Goal: Communication & Community: Participate in discussion

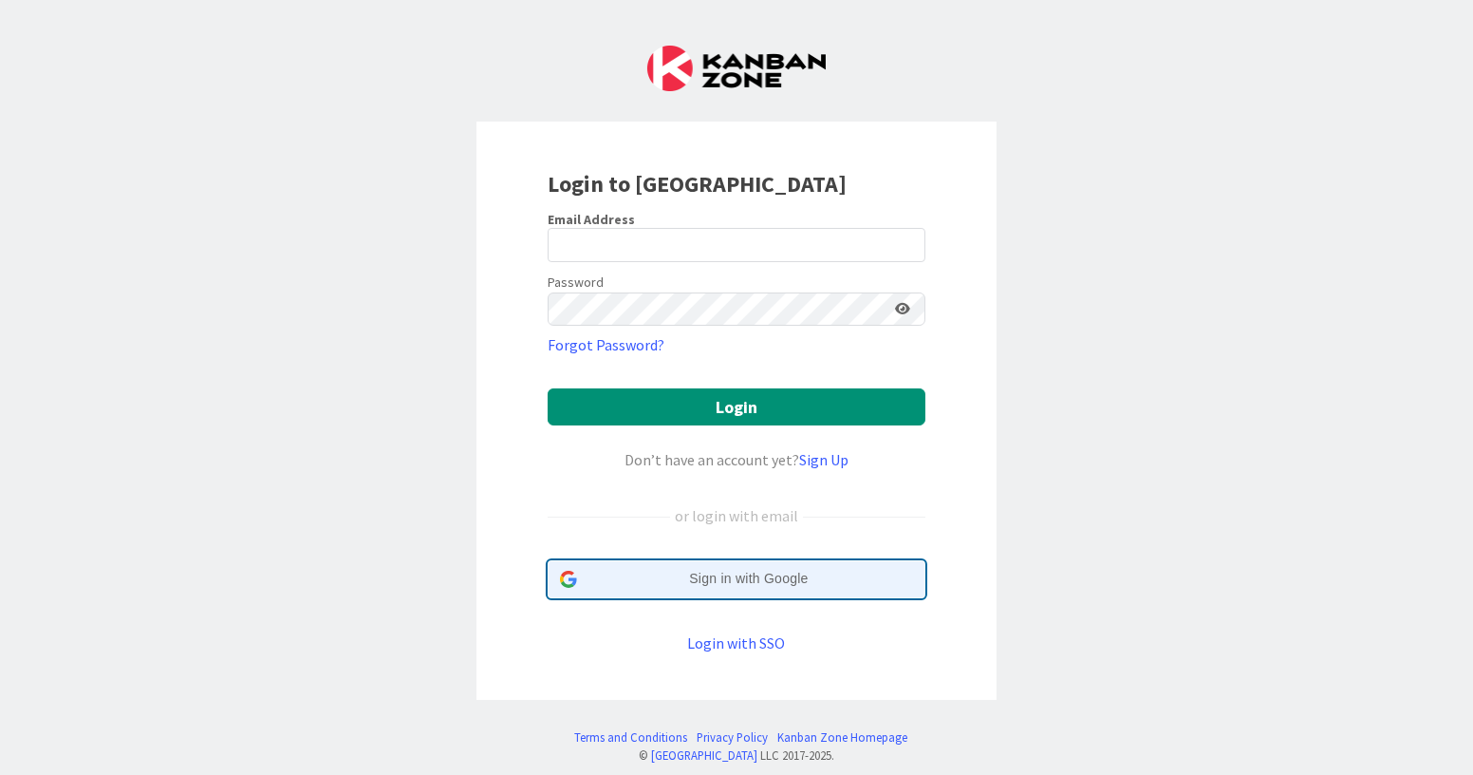
click at [705, 582] on span "Sign in with Google" at bounding box center [749, 579] width 328 height 20
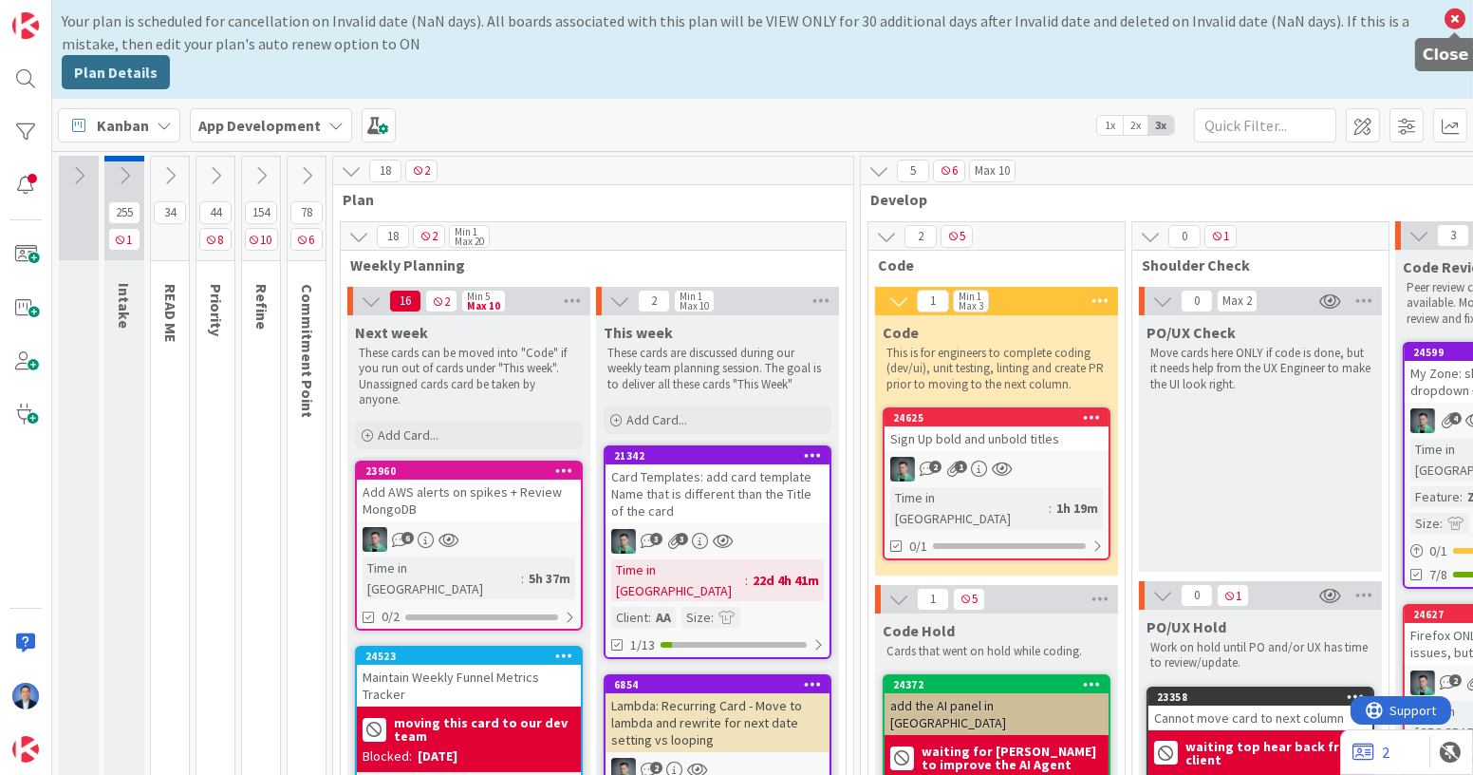
click at [1458, 21] on icon at bounding box center [1455, 19] width 25 height 27
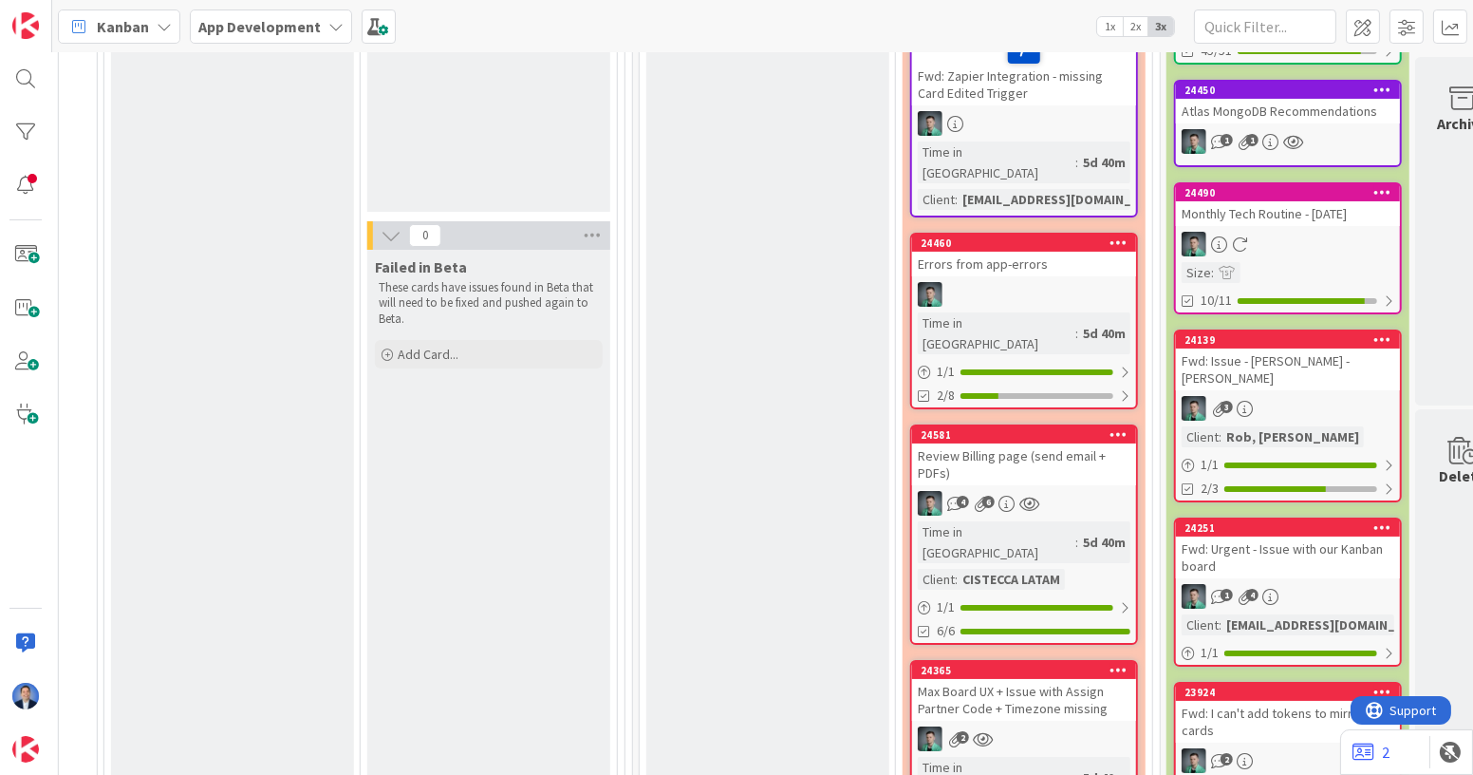
scroll to position [322, 2114]
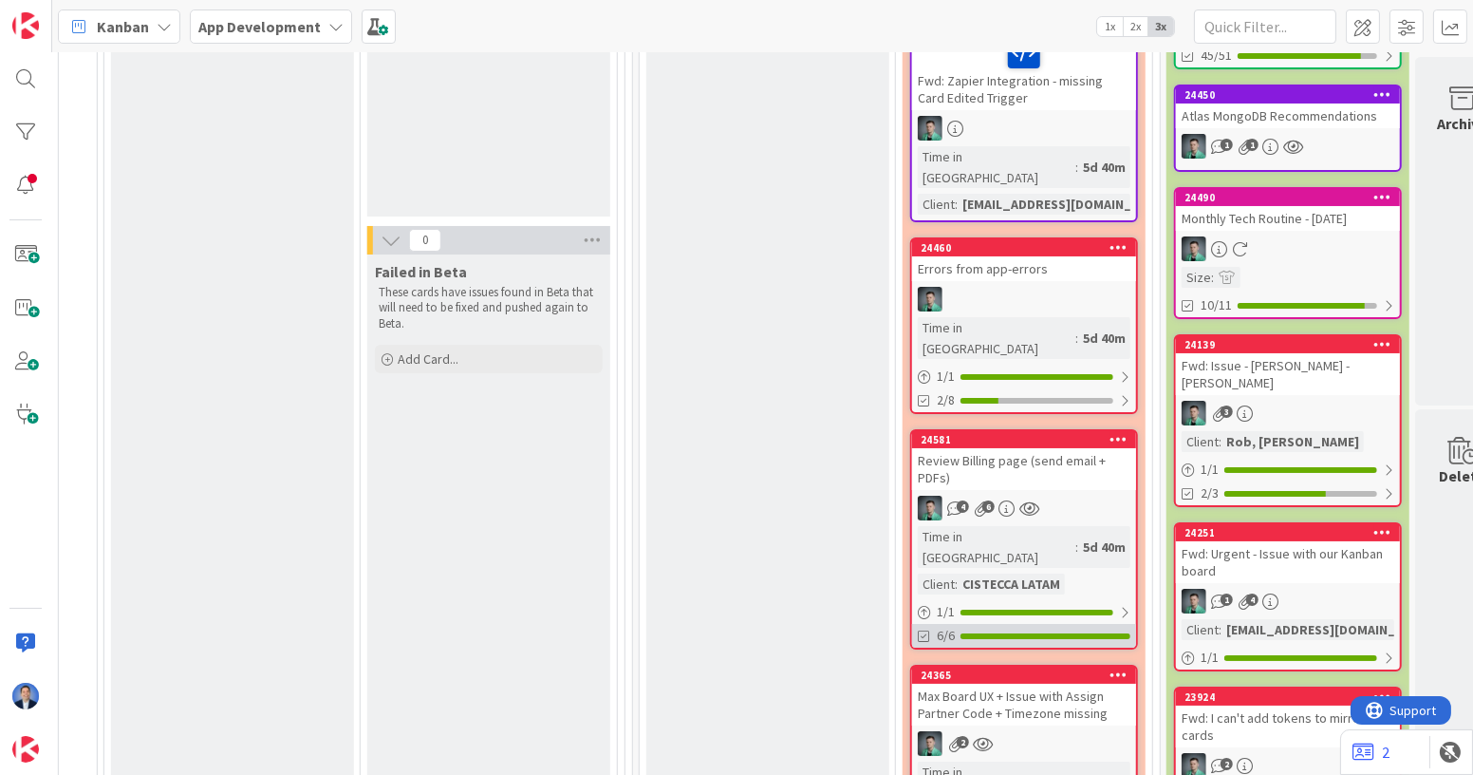
click at [988, 624] on div "6/6" at bounding box center [1024, 636] width 224 height 24
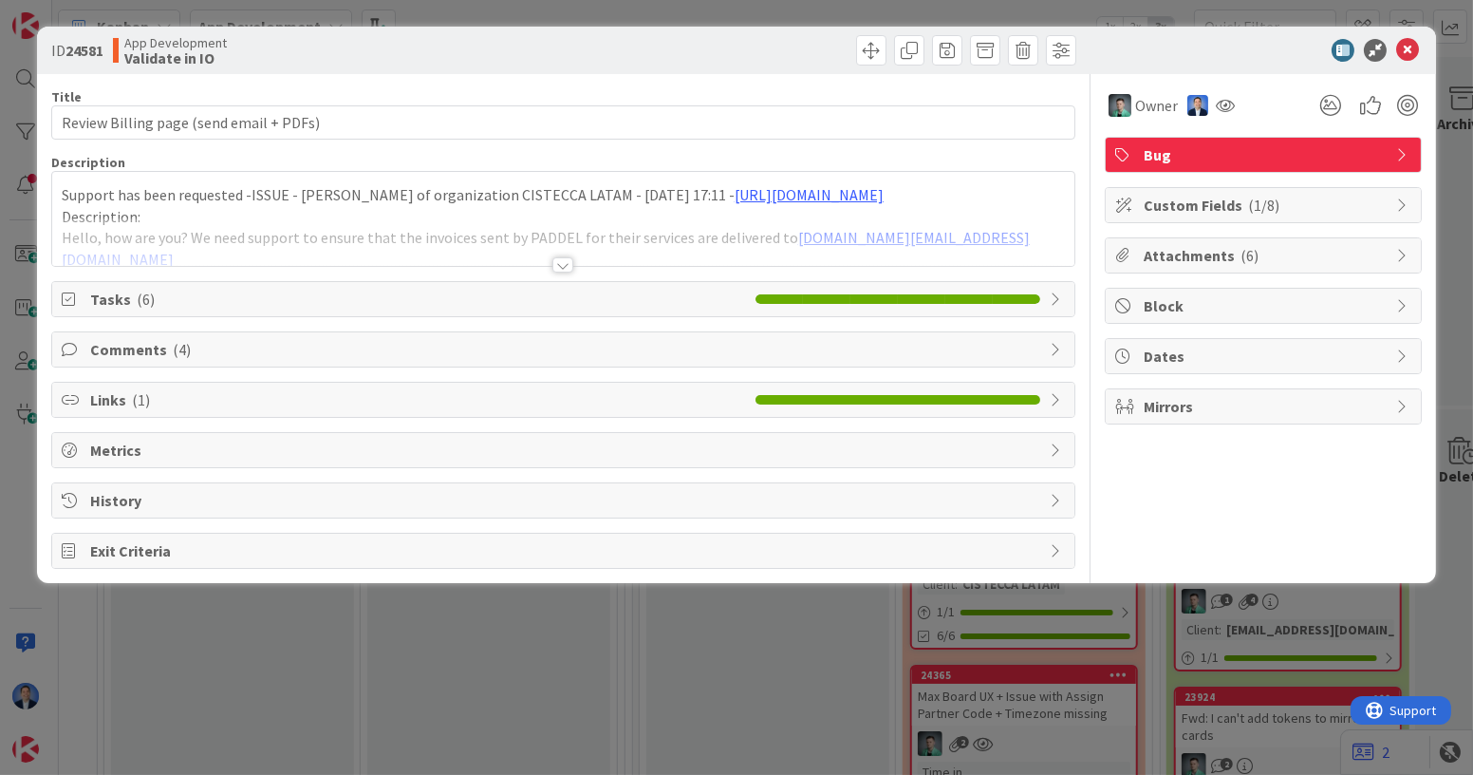
click at [492, 301] on span "Tasks ( 6 )" at bounding box center [418, 299] width 656 height 23
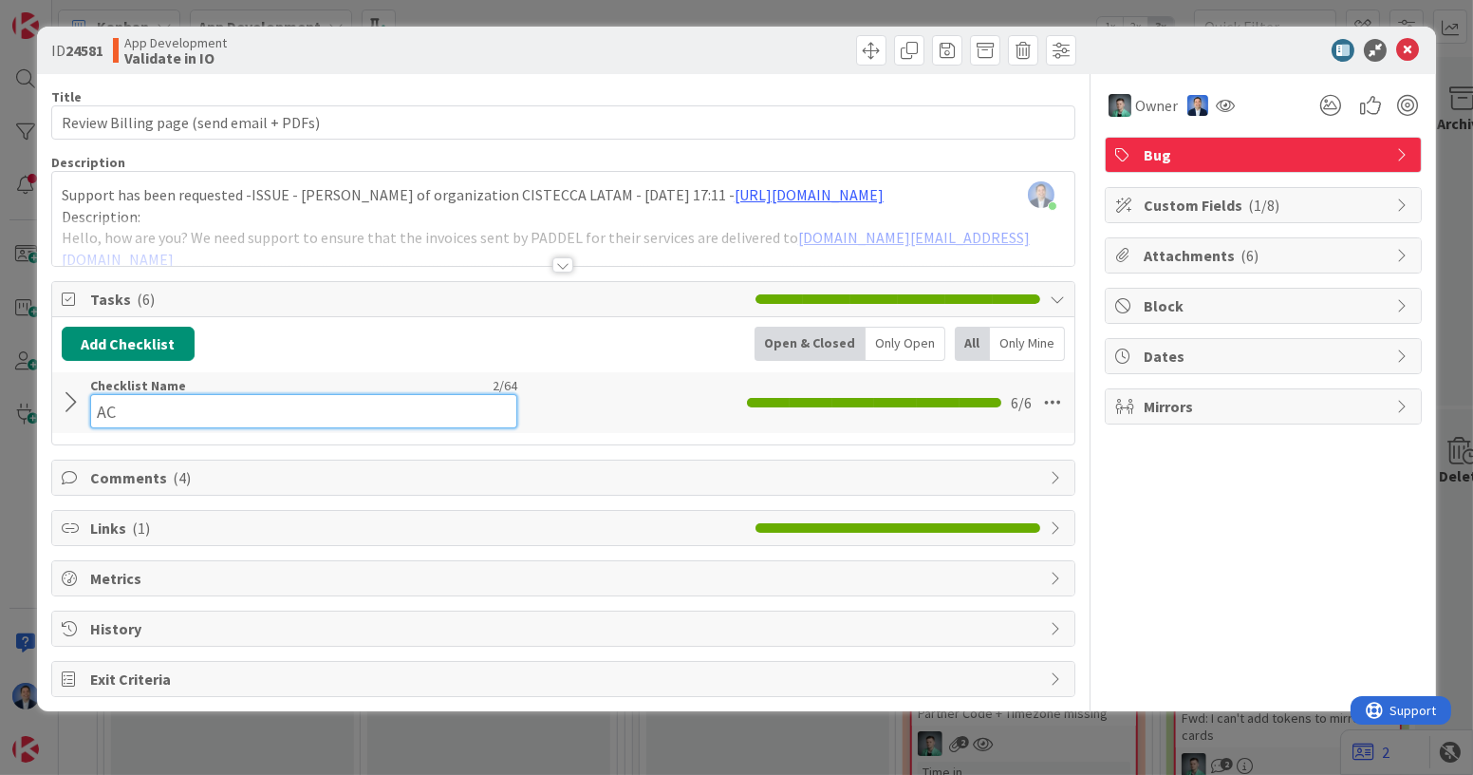
click at [315, 396] on input "AC" at bounding box center [303, 411] width 427 height 34
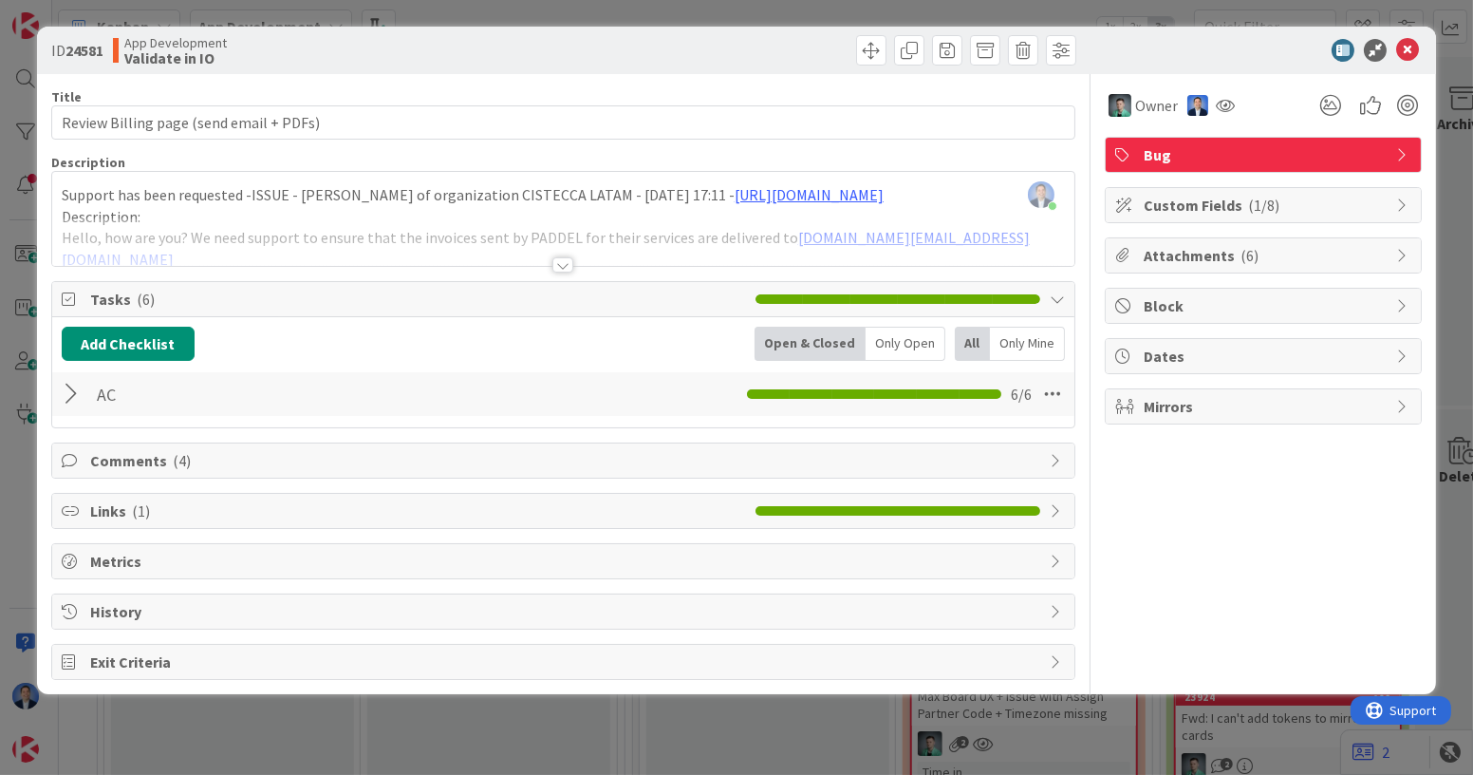
click at [73, 401] on div at bounding box center [74, 394] width 25 height 34
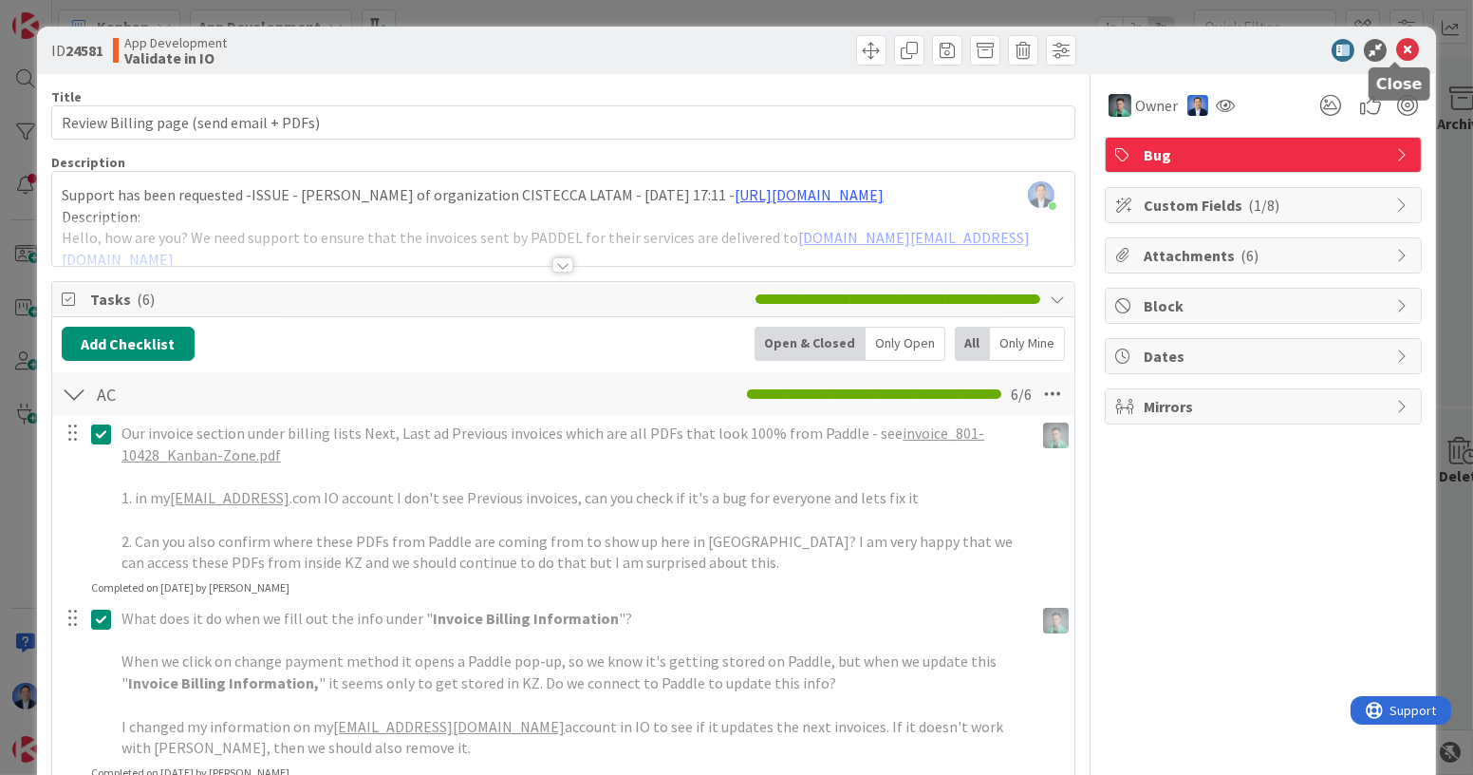
click at [1396, 51] on icon at bounding box center [1407, 50] width 23 height 23
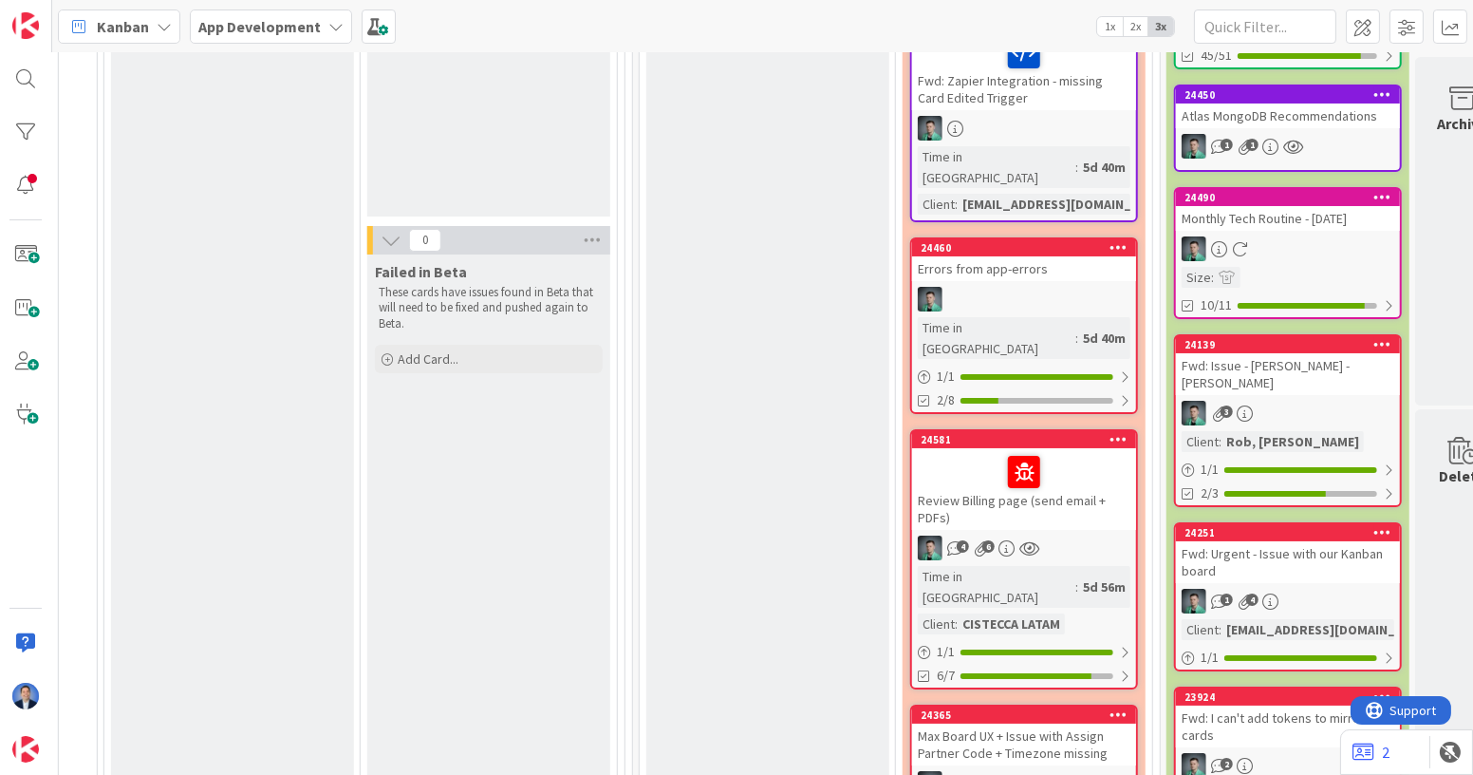
click at [1088, 452] on div at bounding box center [1024, 472] width 213 height 40
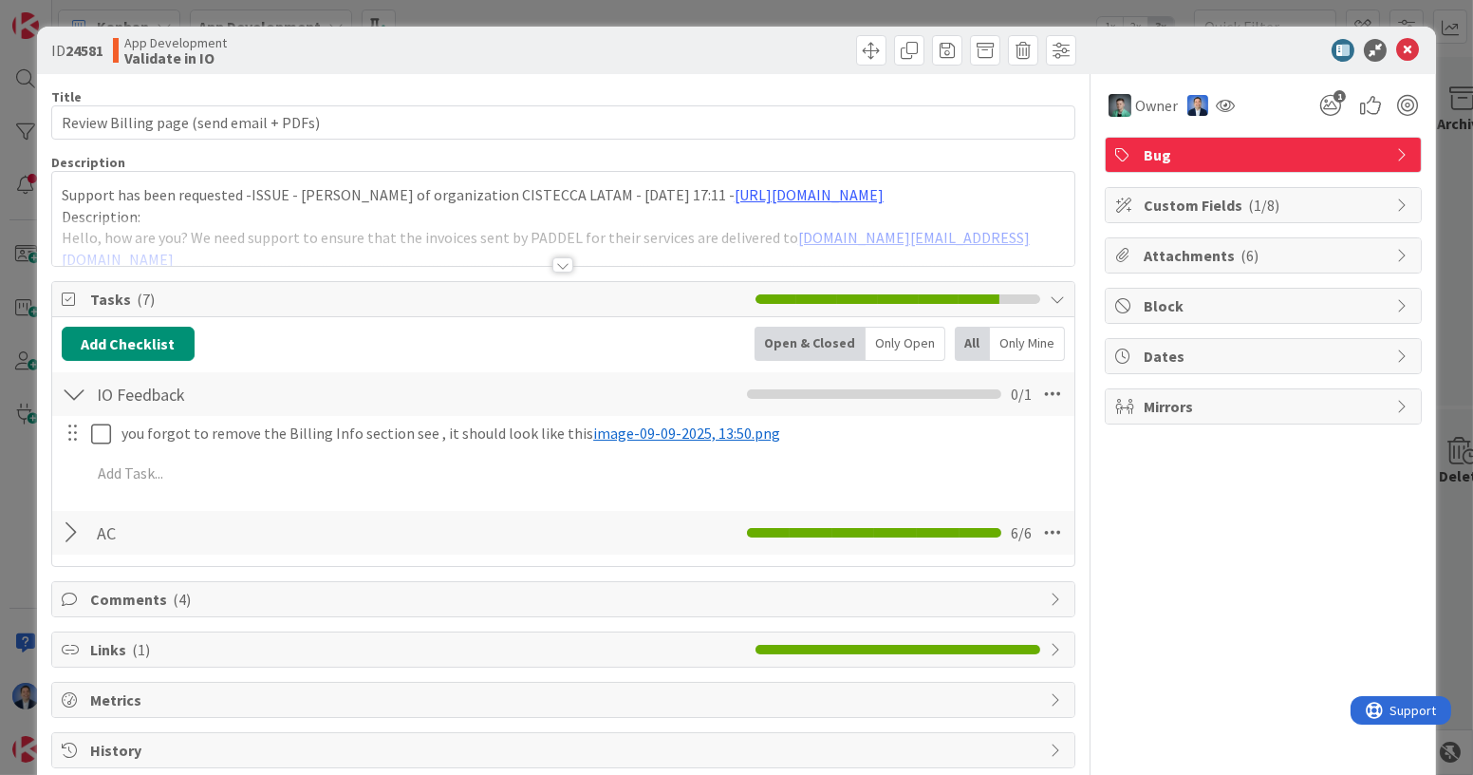
click at [1200, 252] on span "Attachments ( 6 )" at bounding box center [1265, 255] width 243 height 23
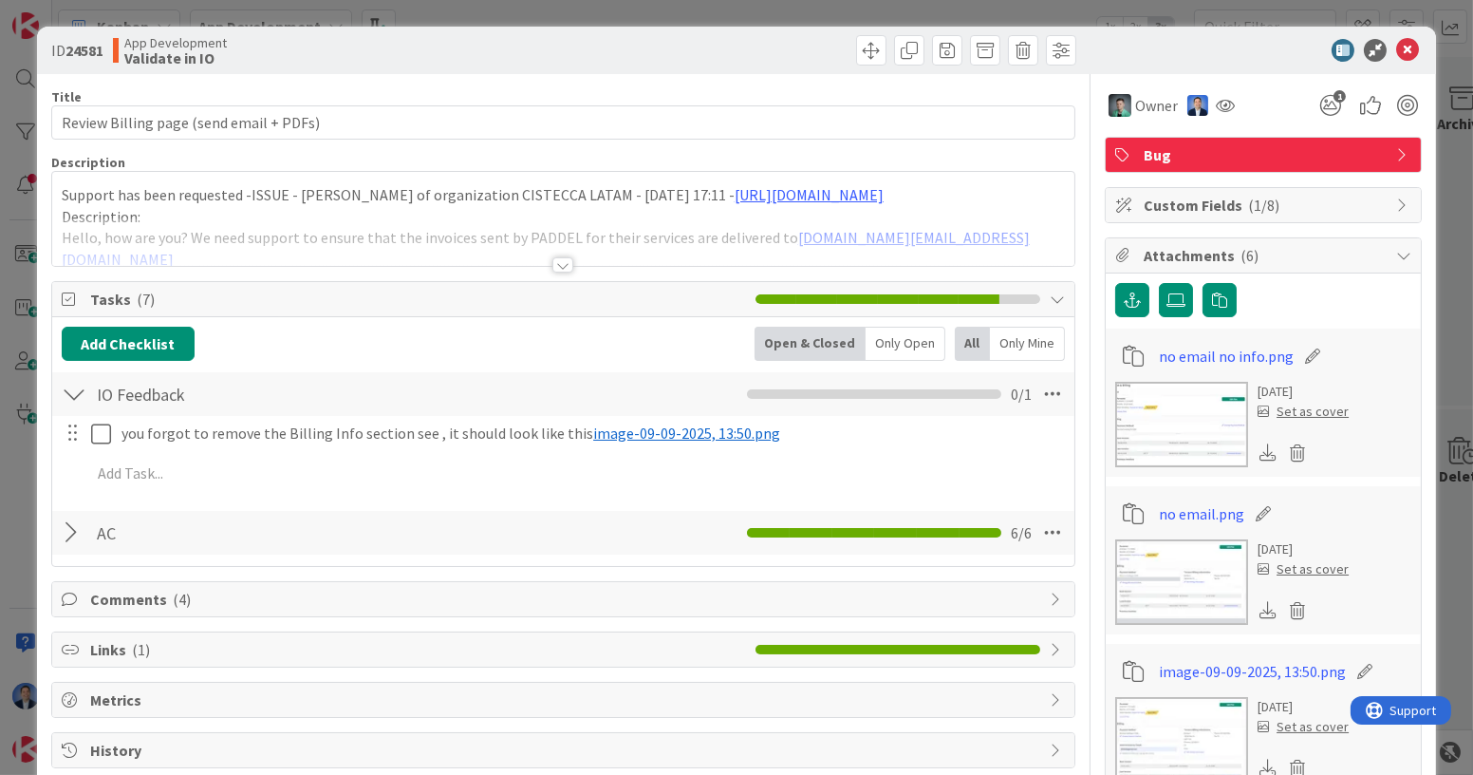
click at [1243, 58] on div at bounding box center [1254, 50] width 336 height 23
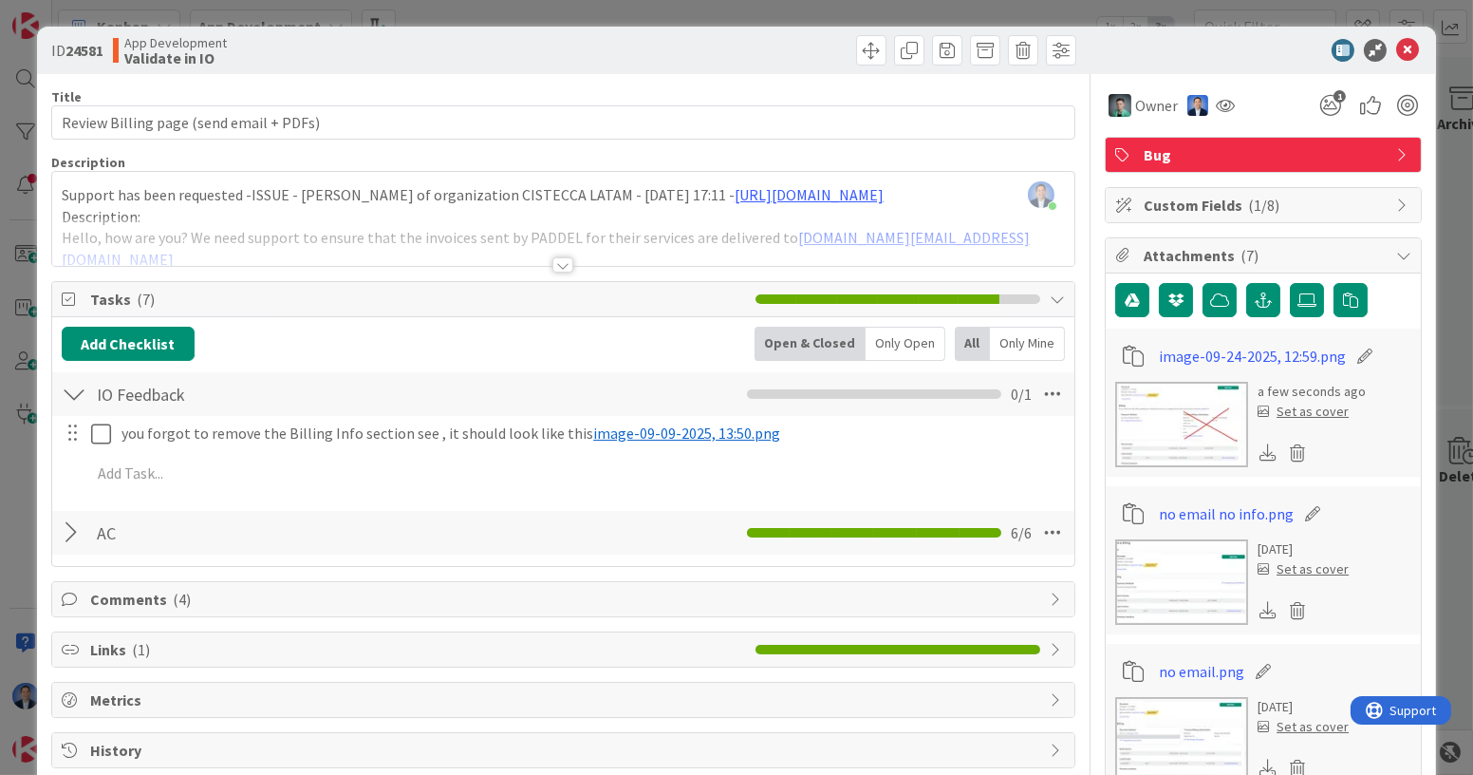
click at [1353, 347] on icon at bounding box center [1366, 355] width 27 height 19
click at [1295, 357] on input "image-09-24-2025, 12:59" at bounding box center [1266, 356] width 212 height 34
type input "io now"
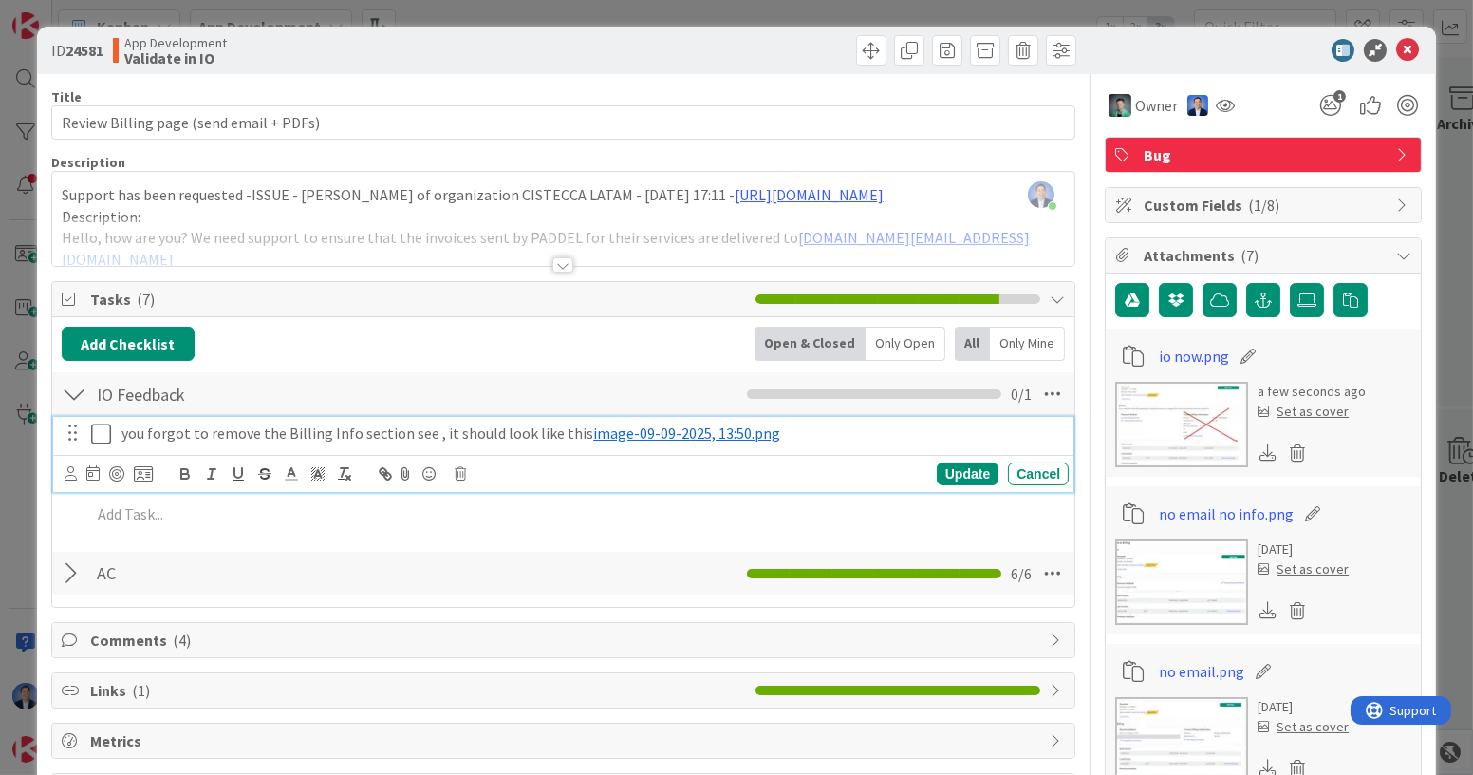
click at [423, 433] on p "you forgot to remove the Billing Info section see , it should look like this ﻿ …" at bounding box center [591, 433] width 940 height 22
click at [404, 478] on icon at bounding box center [406, 473] width 23 height 27
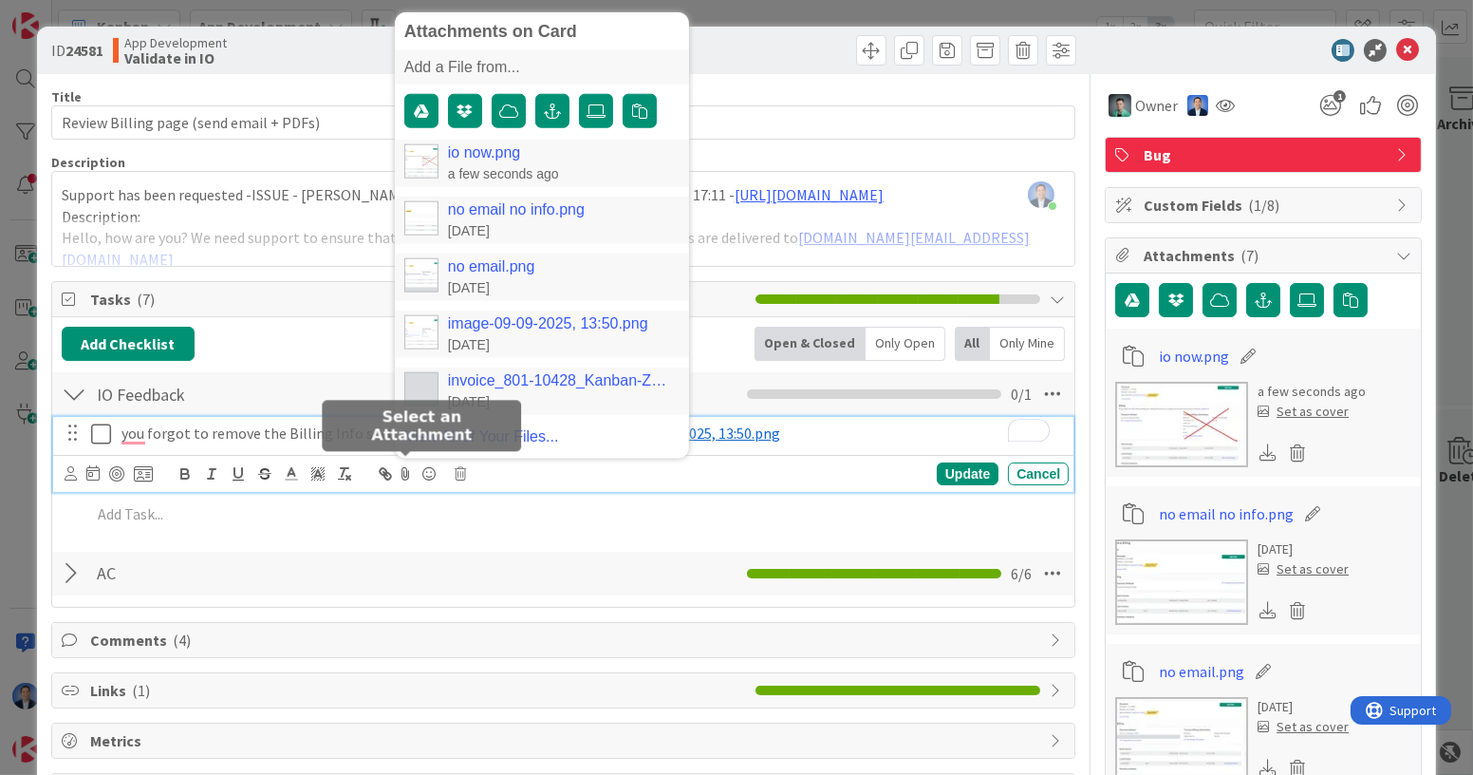
click at [487, 148] on link "io now.png" at bounding box center [484, 151] width 73 height 17
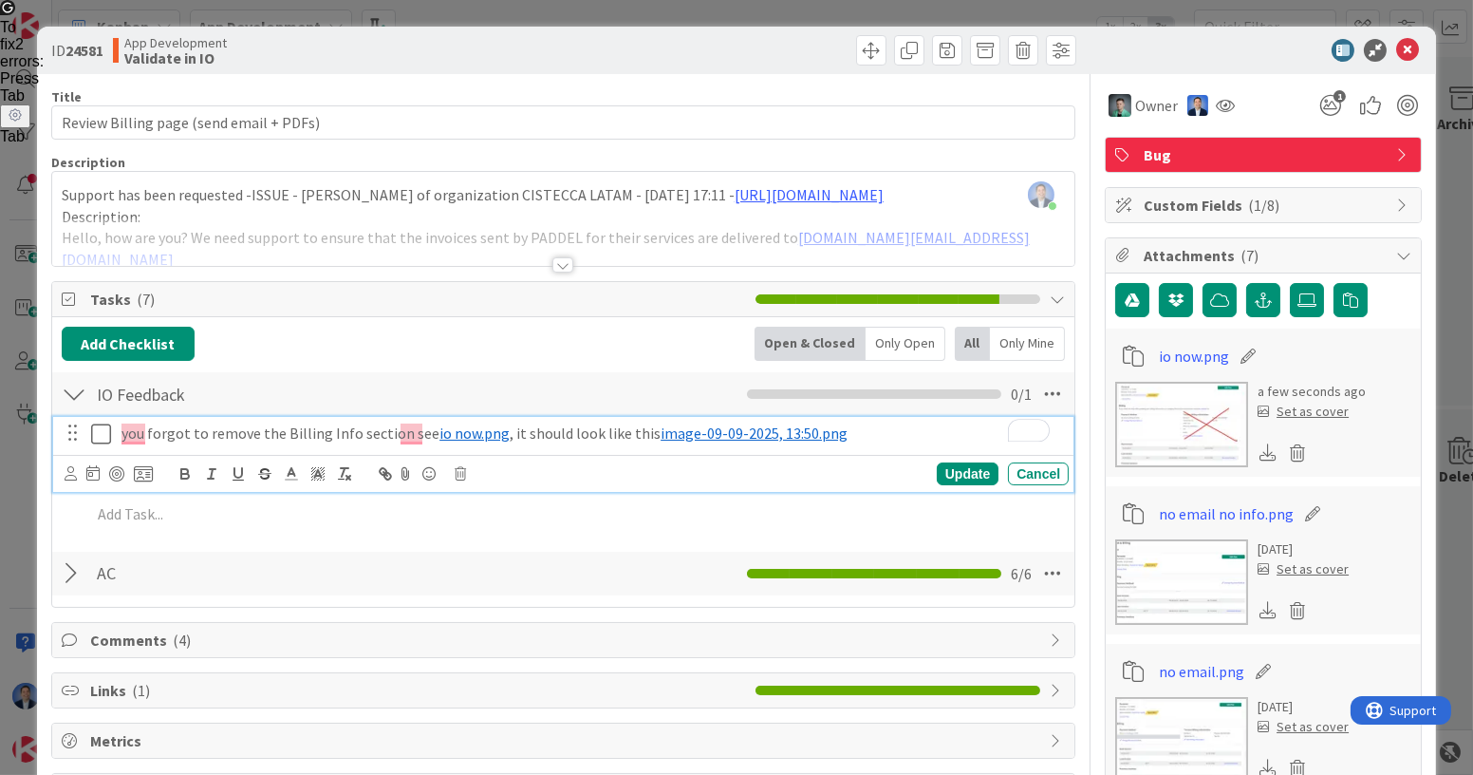
click at [968, 485] on div "Attachments on Card Add a File from... io now.png a few seconds ago no email no…" at bounding box center [563, 473] width 1020 height 37
click at [961, 463] on div "Update" at bounding box center [968, 473] width 62 height 23
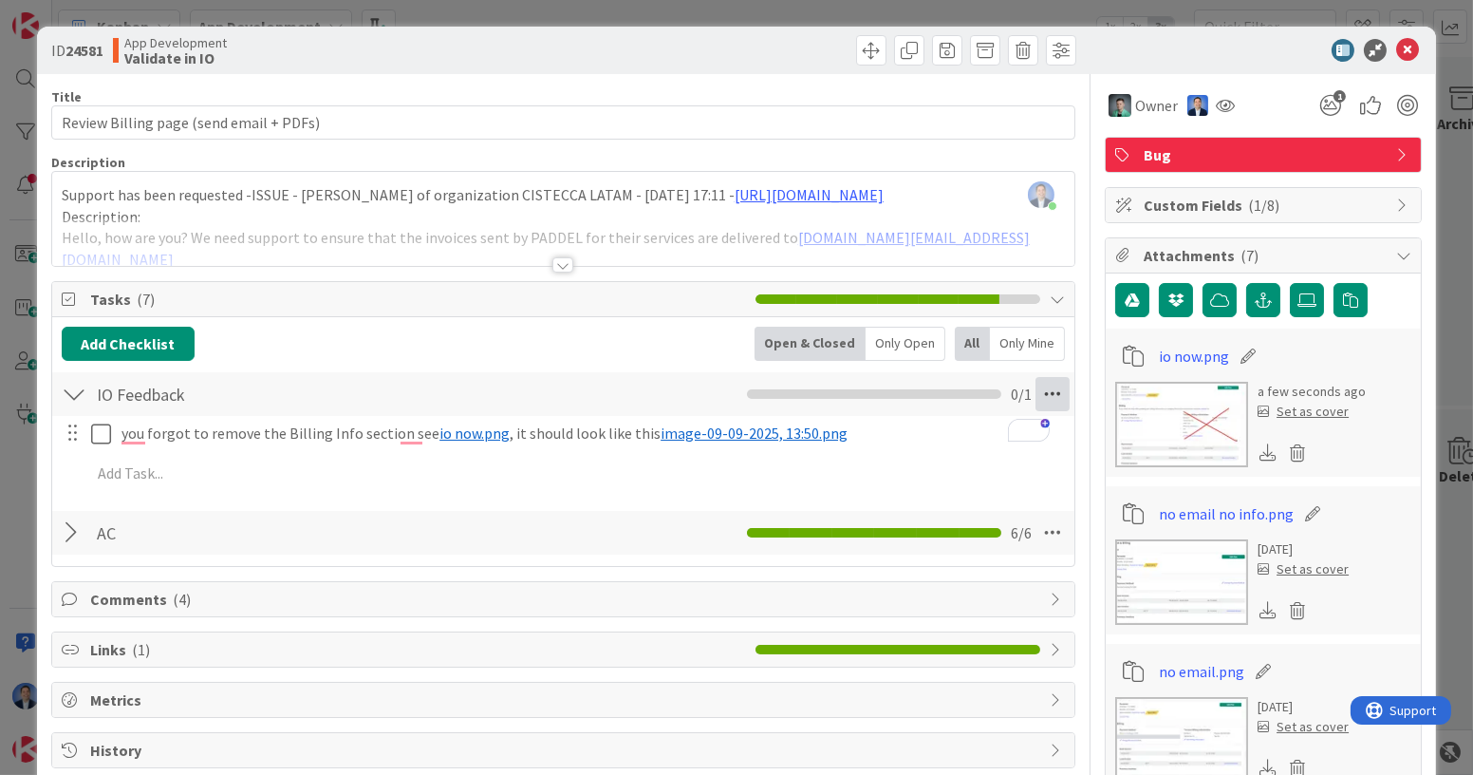
click at [1036, 385] on icon at bounding box center [1053, 394] width 34 height 34
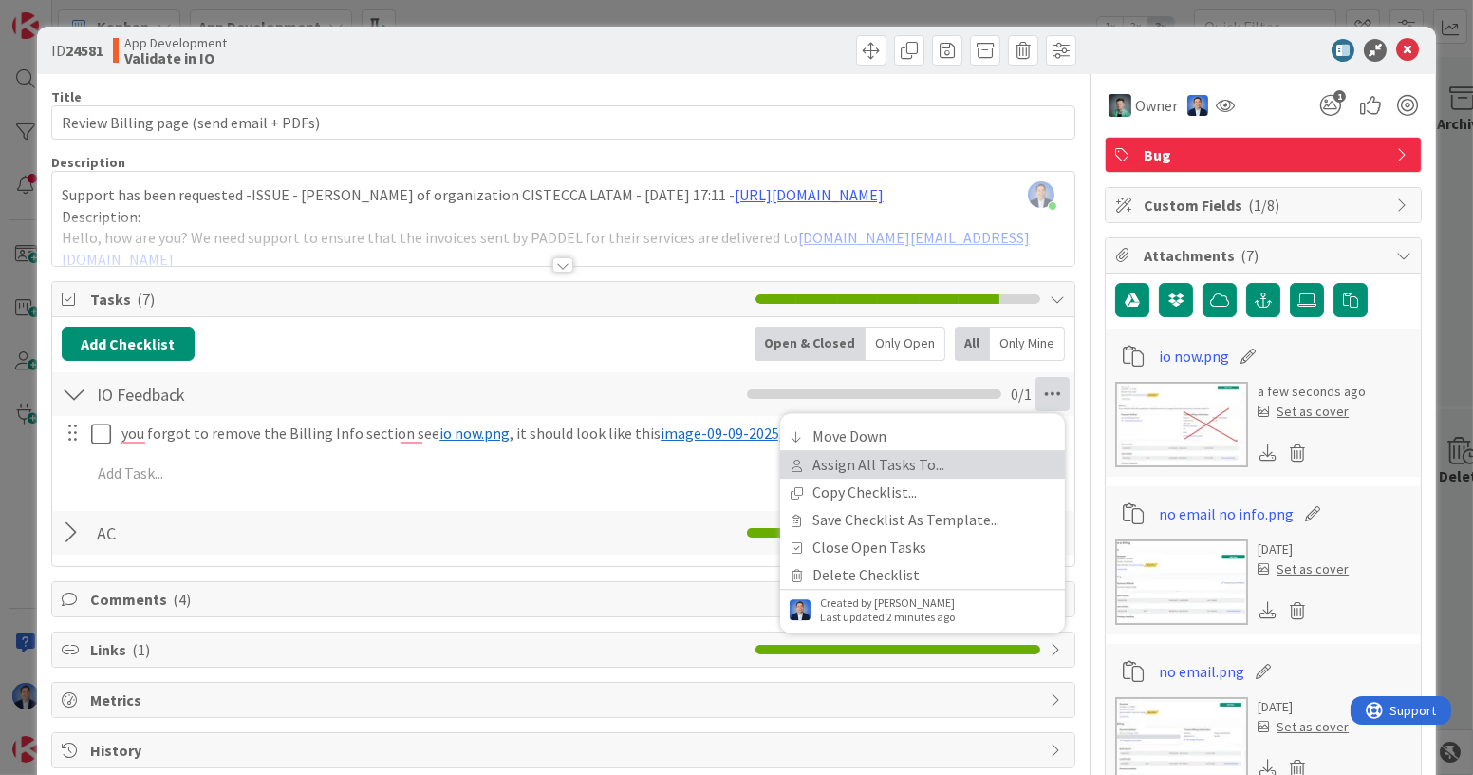
click at [903, 474] on link "Assign All Tasks To..." at bounding box center [922, 465] width 285 height 28
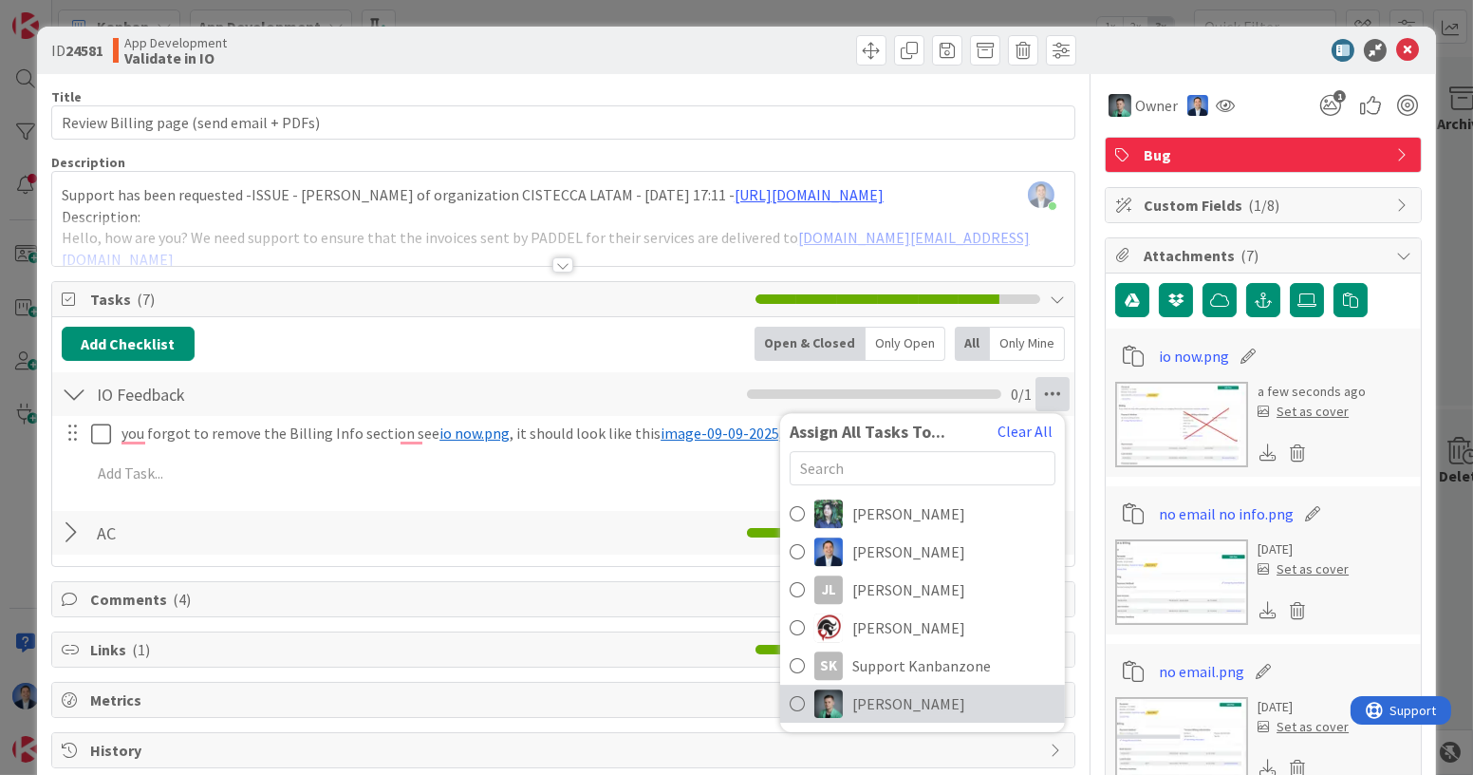
click at [885, 692] on span "[PERSON_NAME]" at bounding box center [908, 703] width 113 height 23
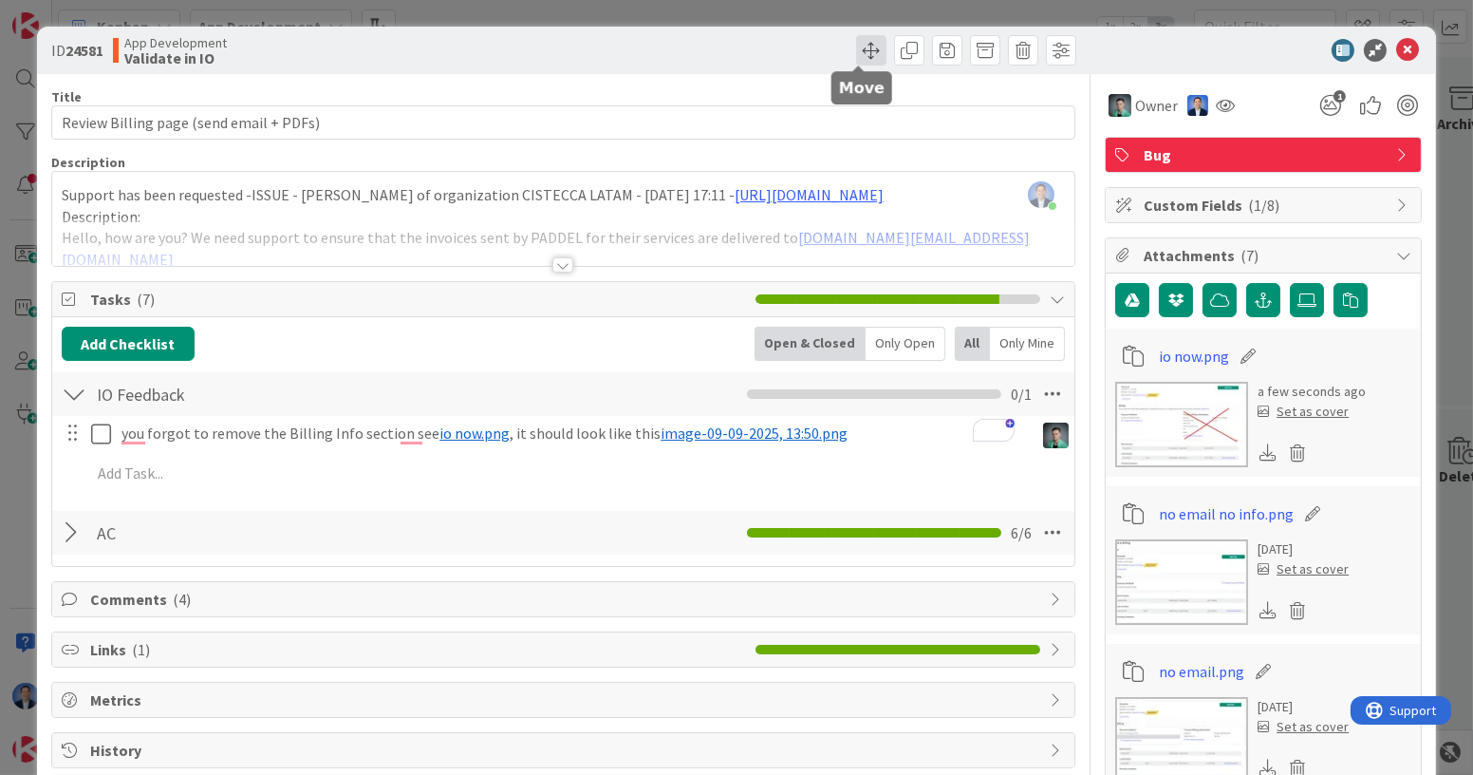
click at [856, 60] on span at bounding box center [871, 50] width 30 height 30
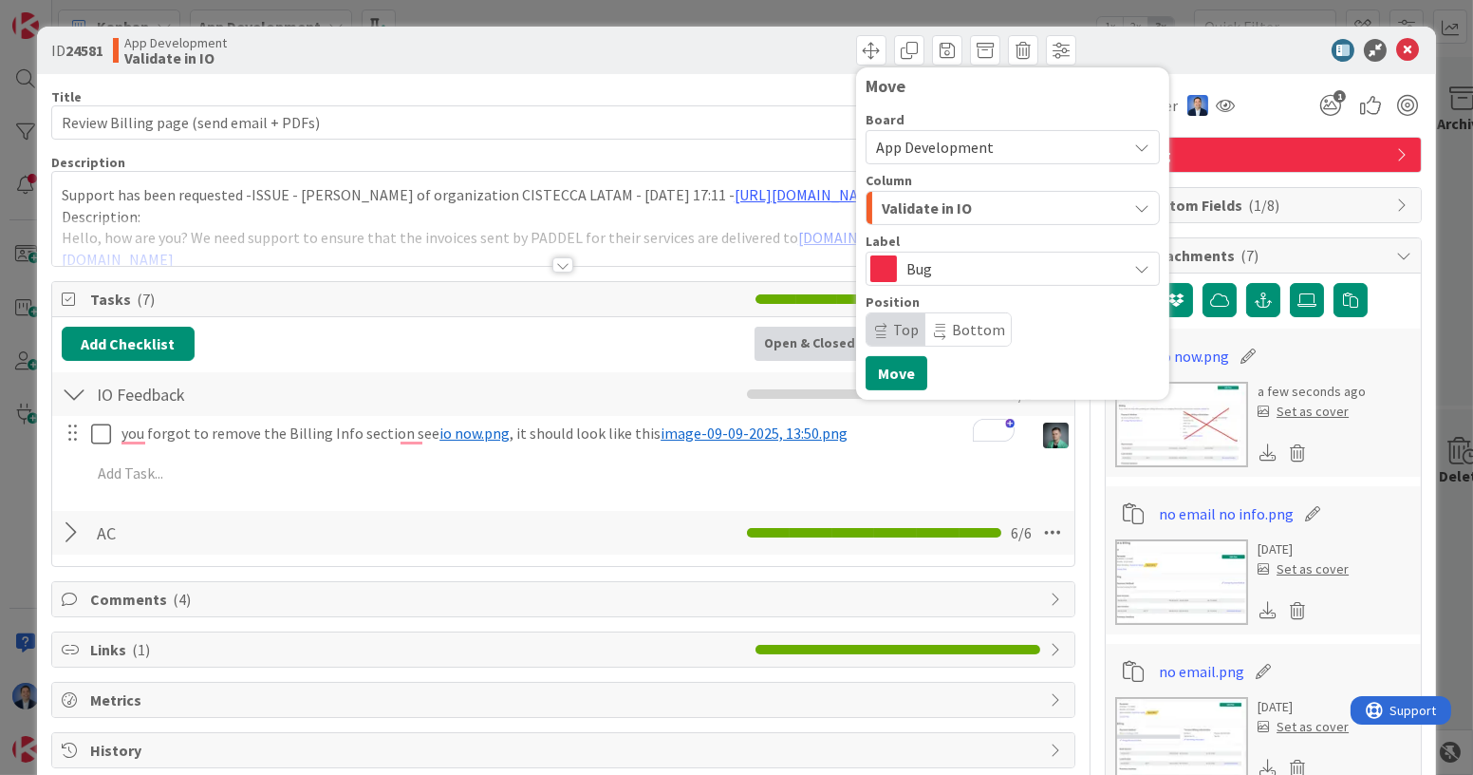
click at [925, 208] on span "Validate in IO" at bounding box center [927, 208] width 90 height 25
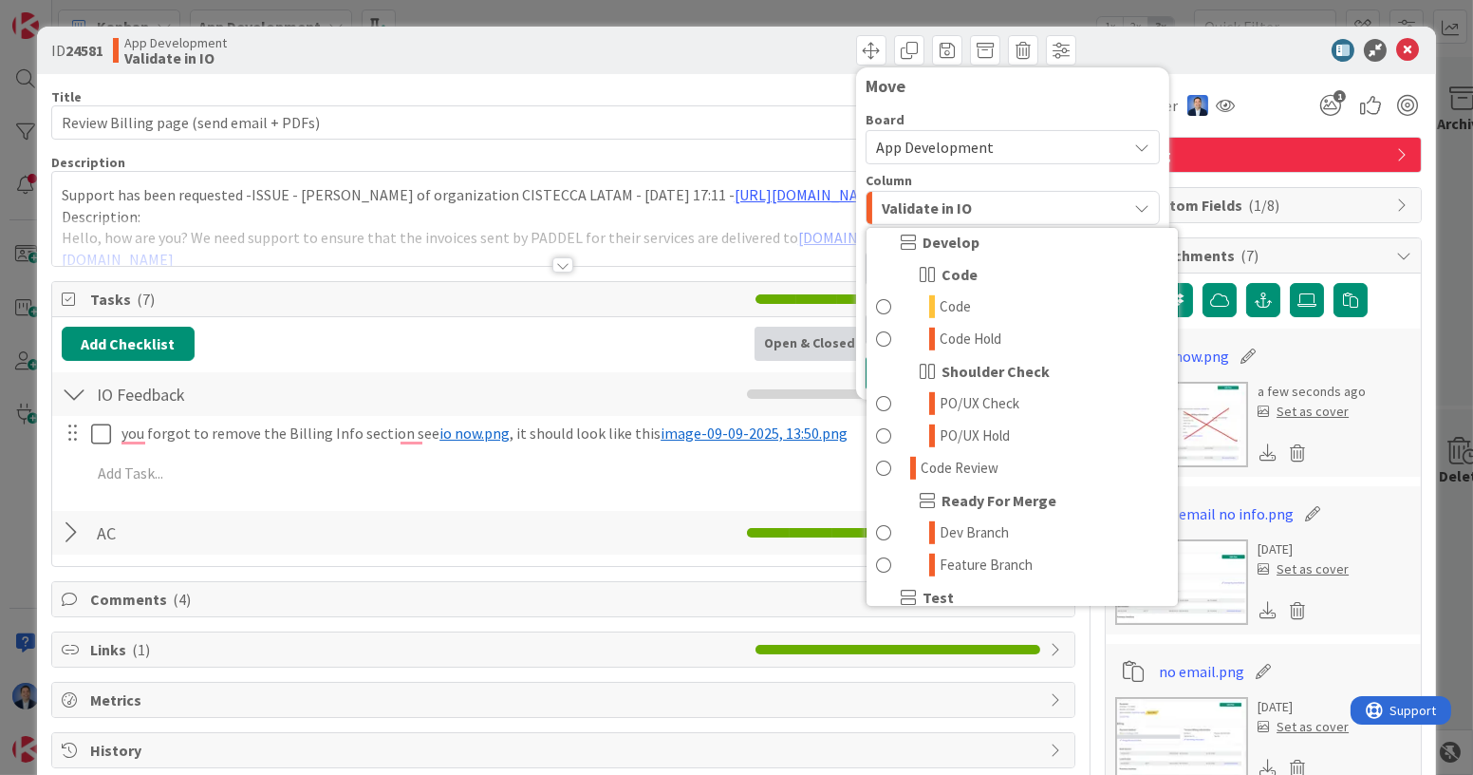
scroll to position [1911, 0]
click at [971, 314] on link "Code" at bounding box center [1022, 309] width 311 height 32
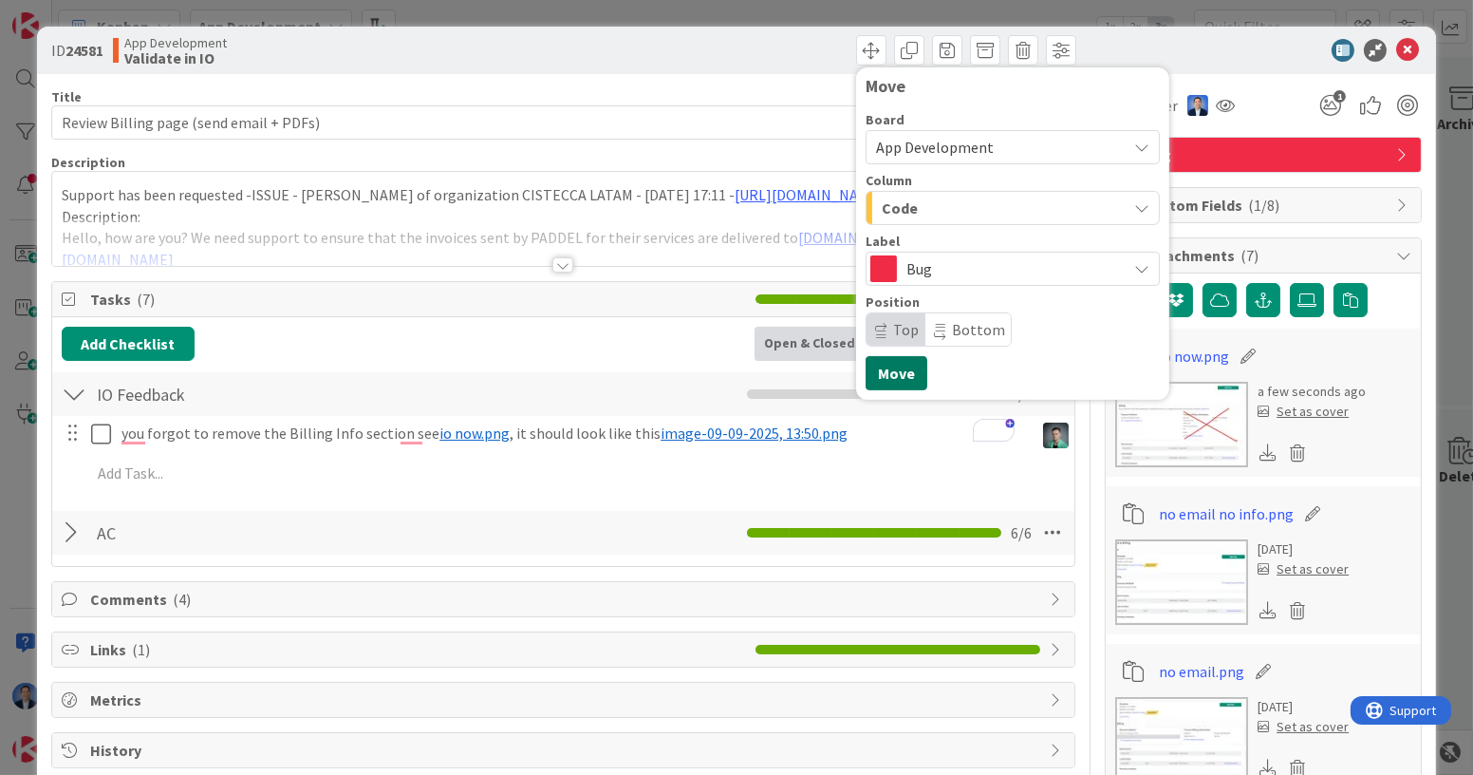
click at [892, 374] on button "Move" at bounding box center [897, 373] width 62 height 34
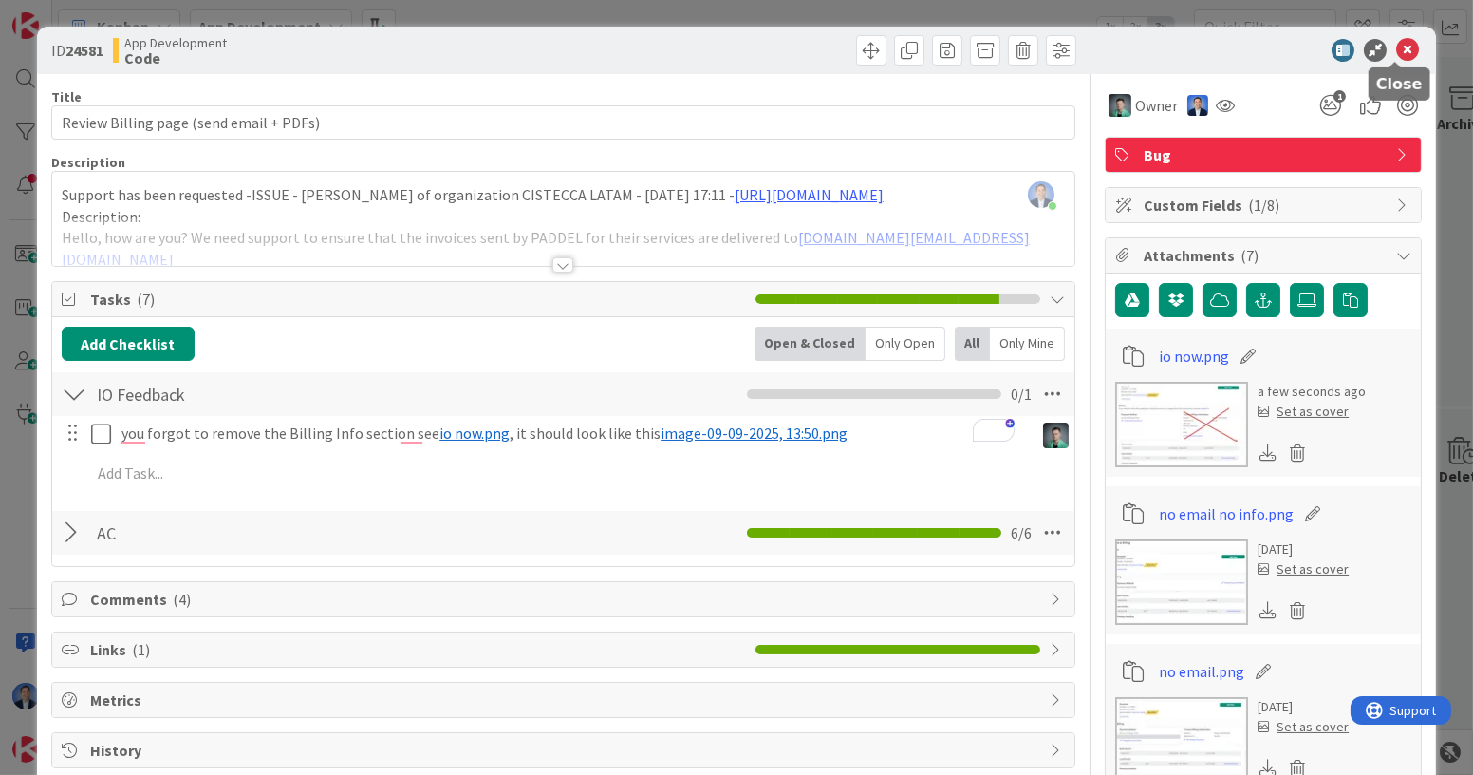
click at [1396, 55] on icon at bounding box center [1407, 50] width 23 height 23
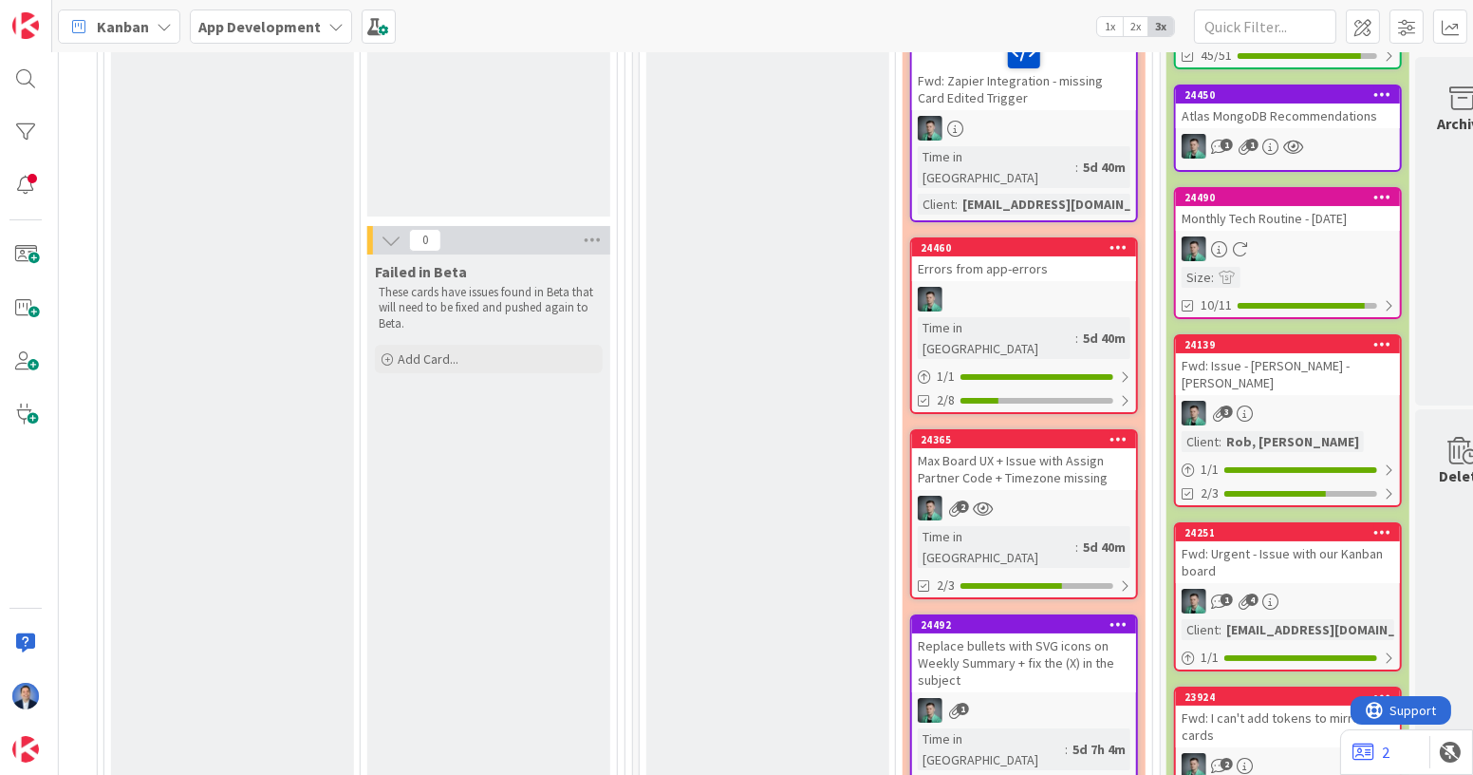
click at [1020, 448] on div "Max Board UX + Issue with Assign Partner Code + Timezone missing" at bounding box center [1024, 469] width 224 height 42
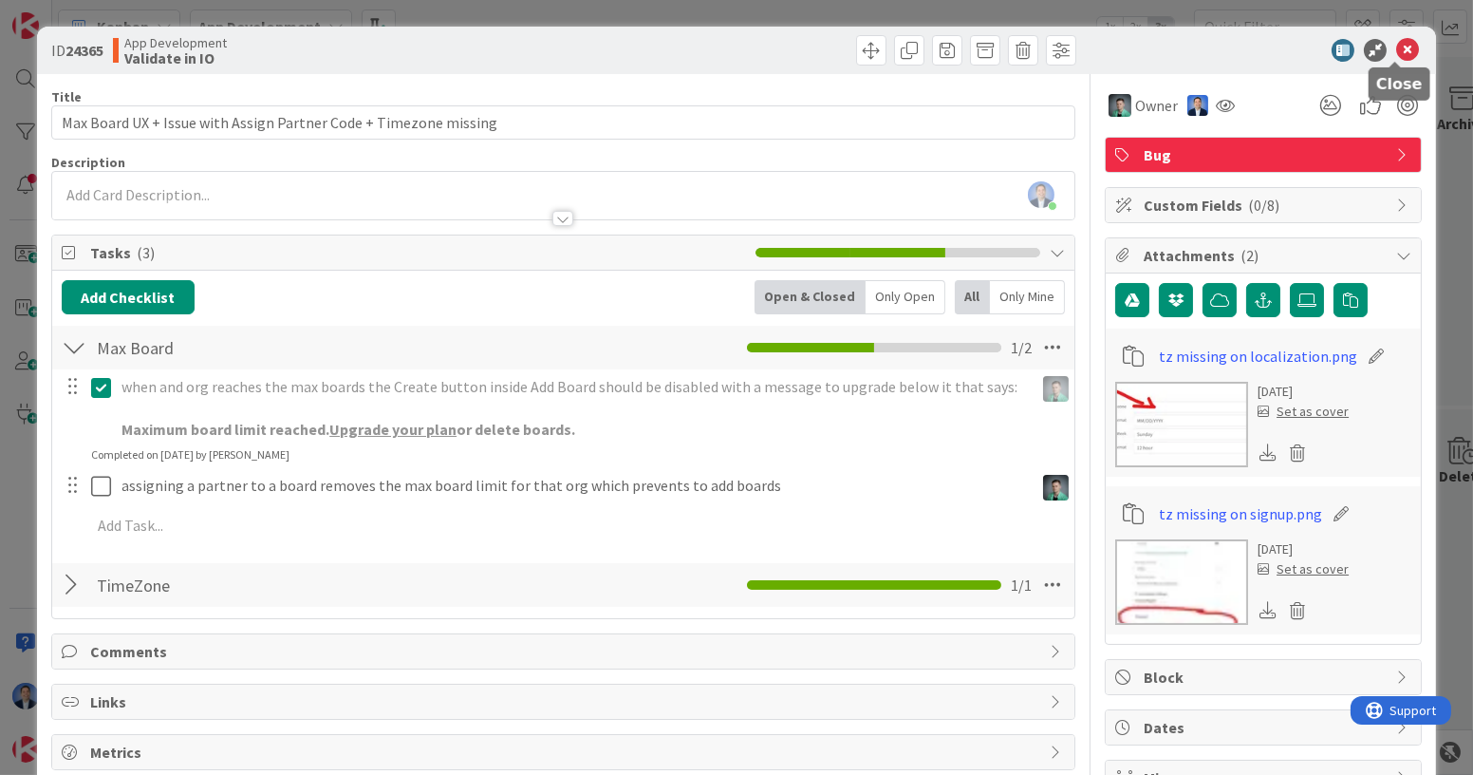
click at [1396, 52] on icon at bounding box center [1407, 50] width 23 height 23
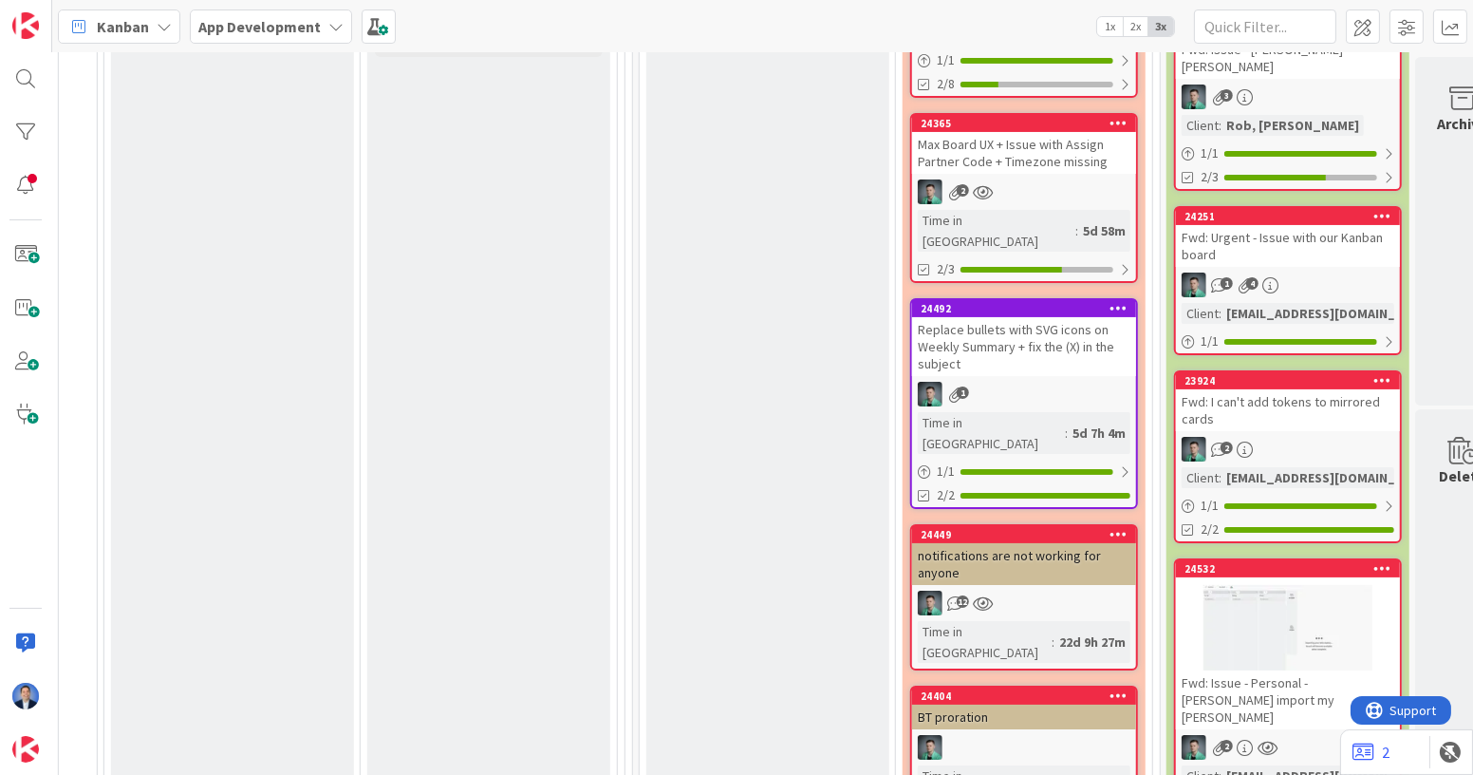
scroll to position [648, 2114]
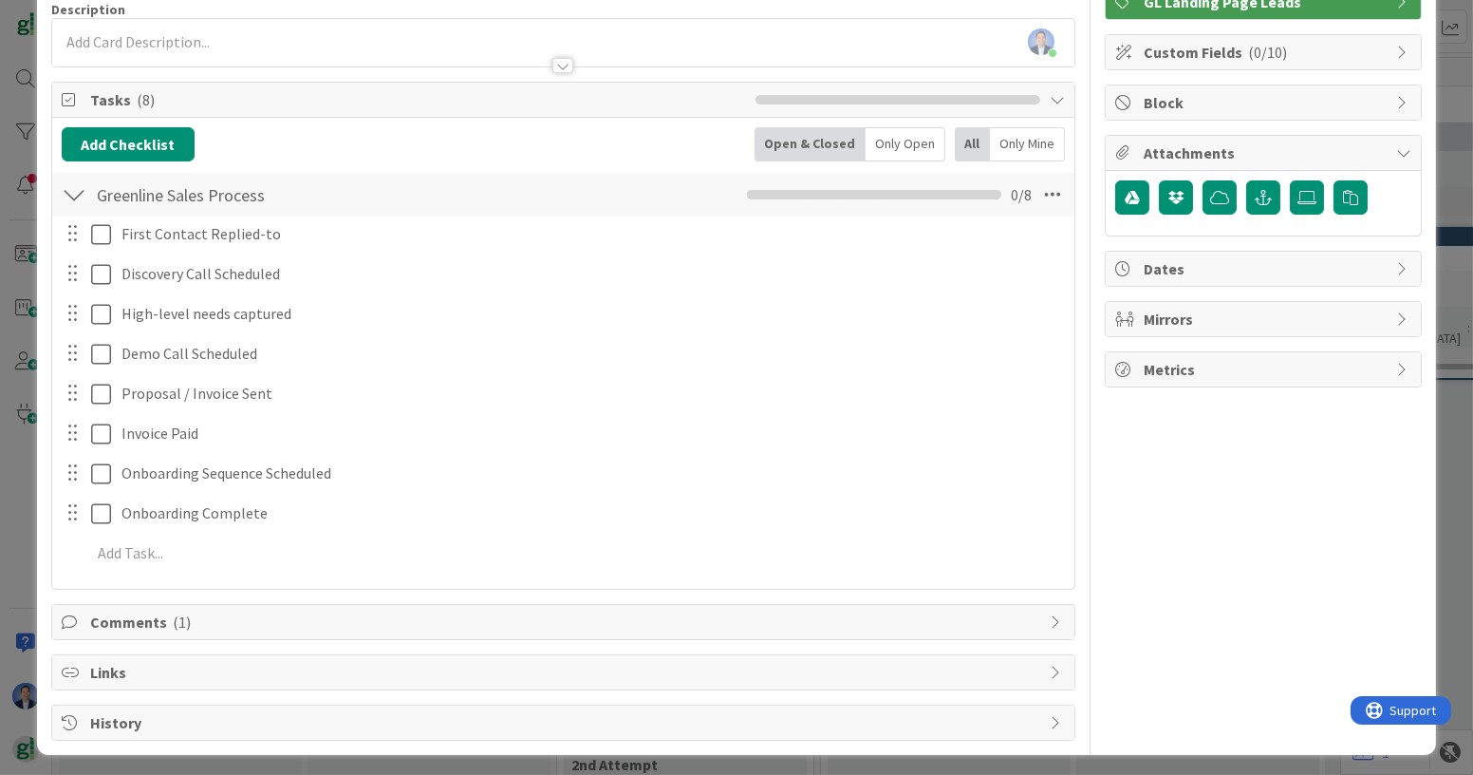
click at [436, 610] on span "Comments ( 1 )" at bounding box center [565, 621] width 950 height 23
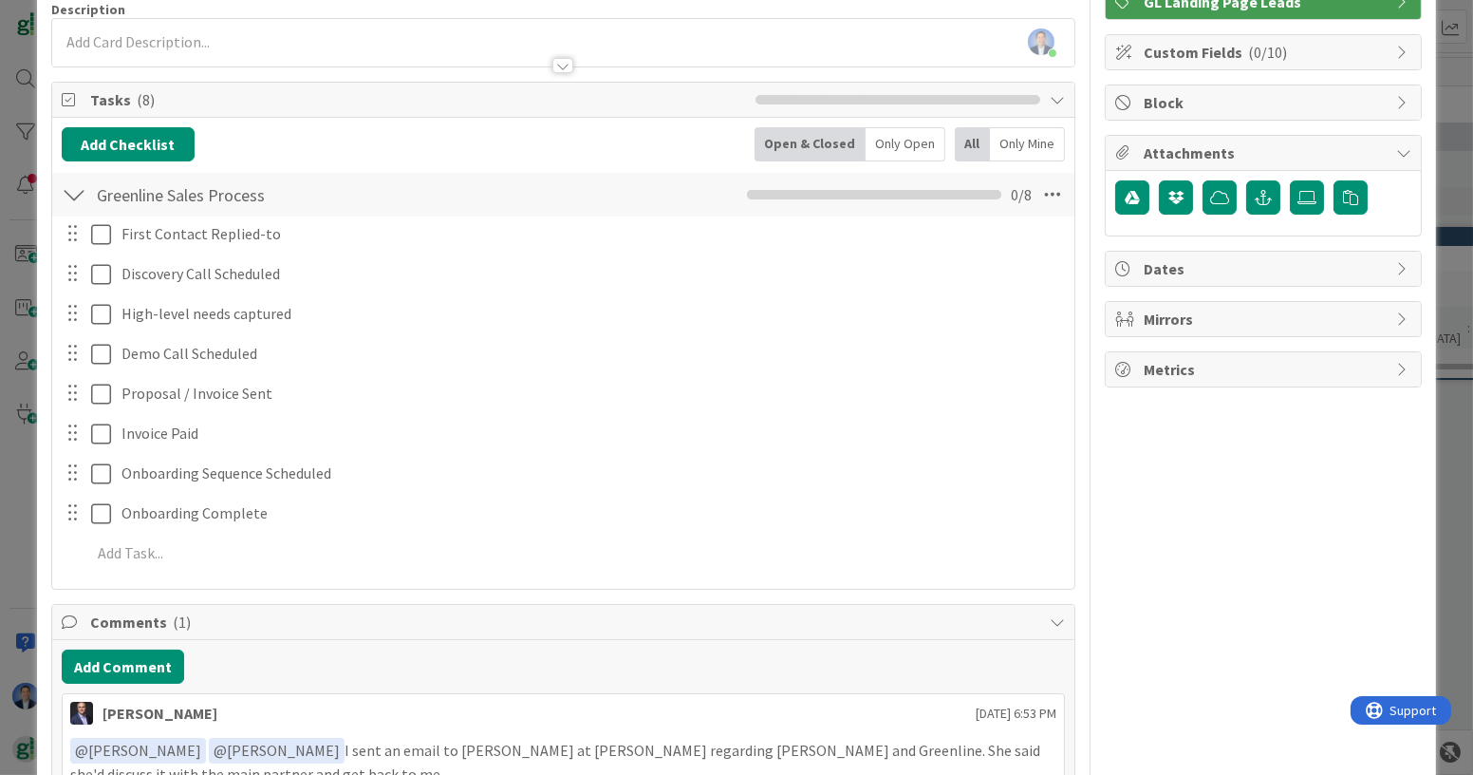
scroll to position [348, 0]
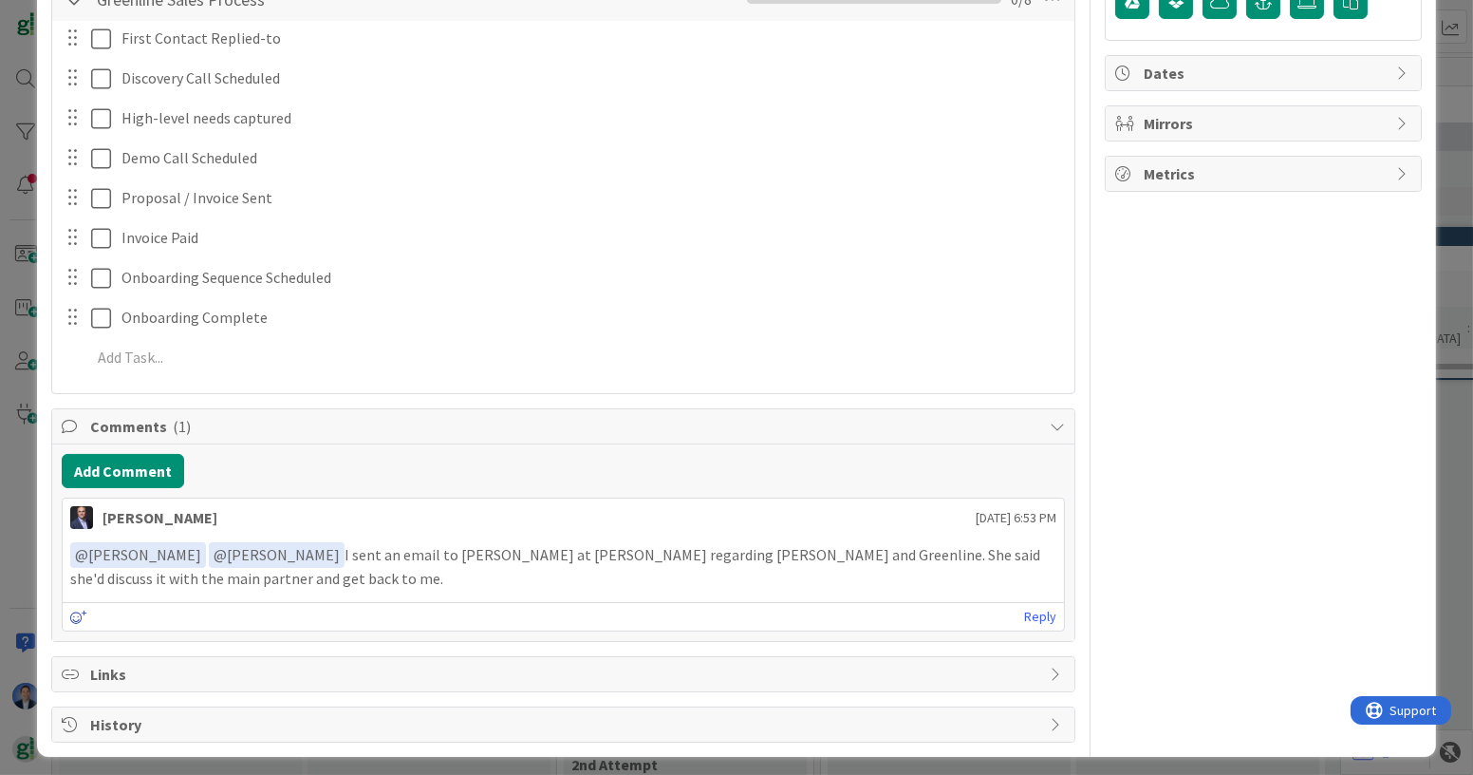
click at [77, 610] on icon at bounding box center [78, 616] width 17 height 13
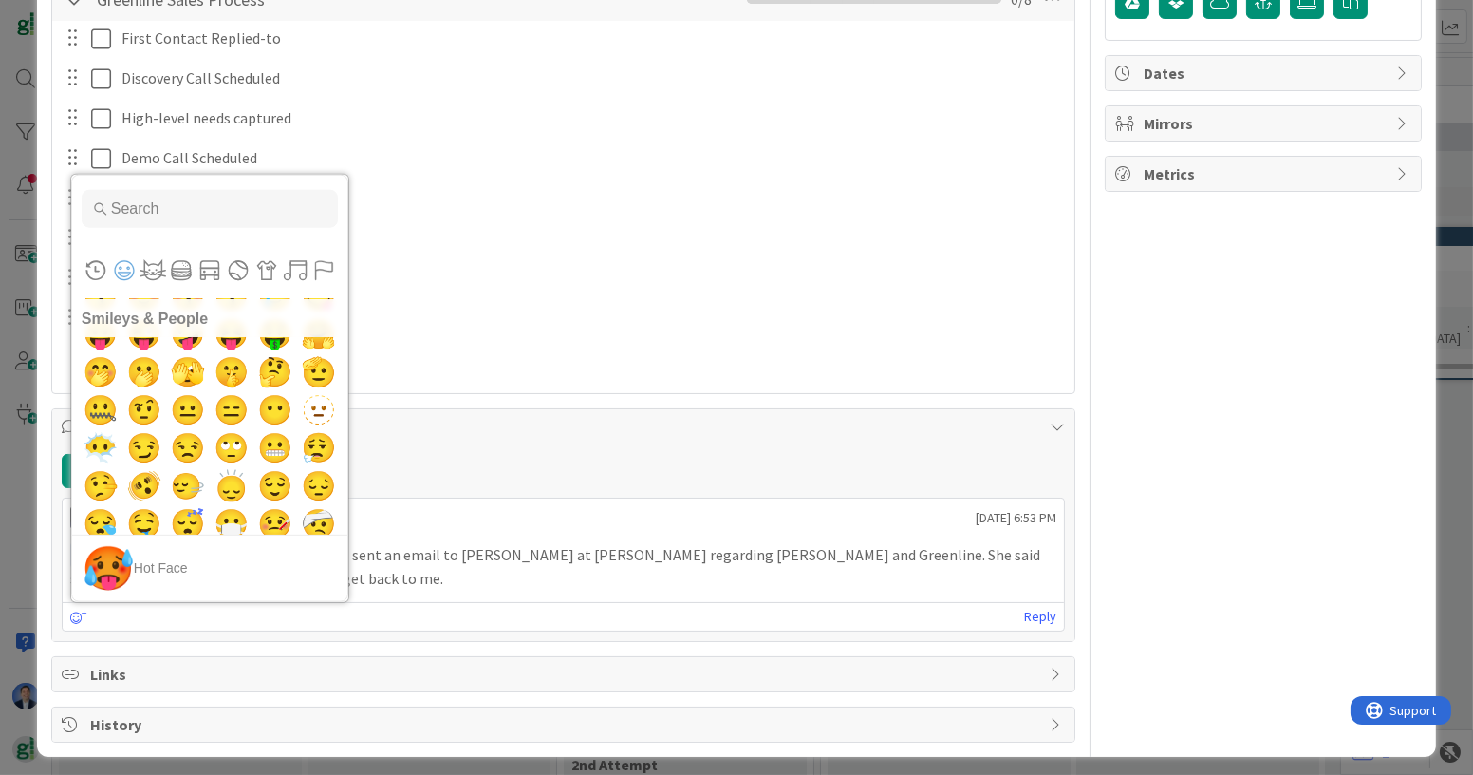
scroll to position [26, 0]
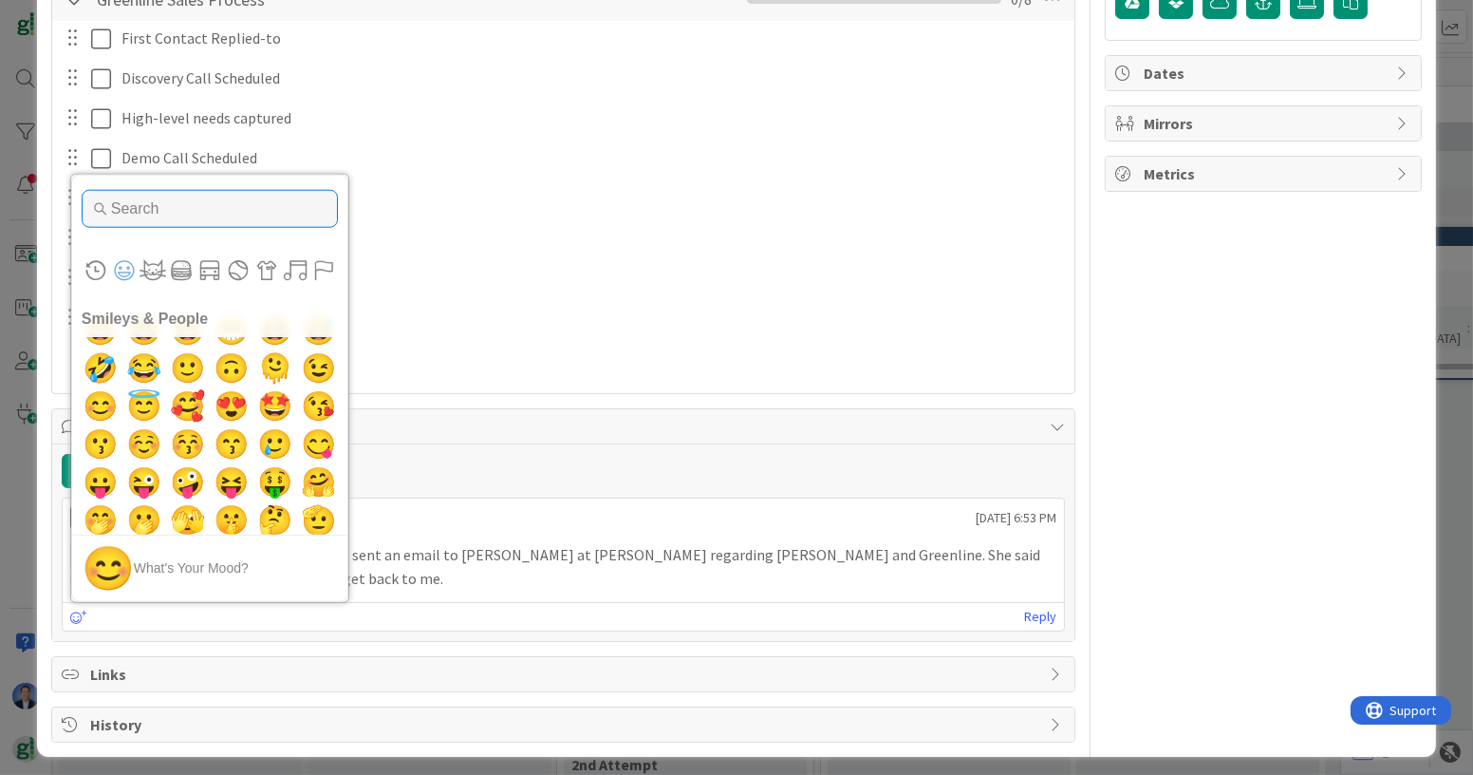
click at [215, 206] on input "Type to search for an emoji" at bounding box center [210, 209] width 256 height 38
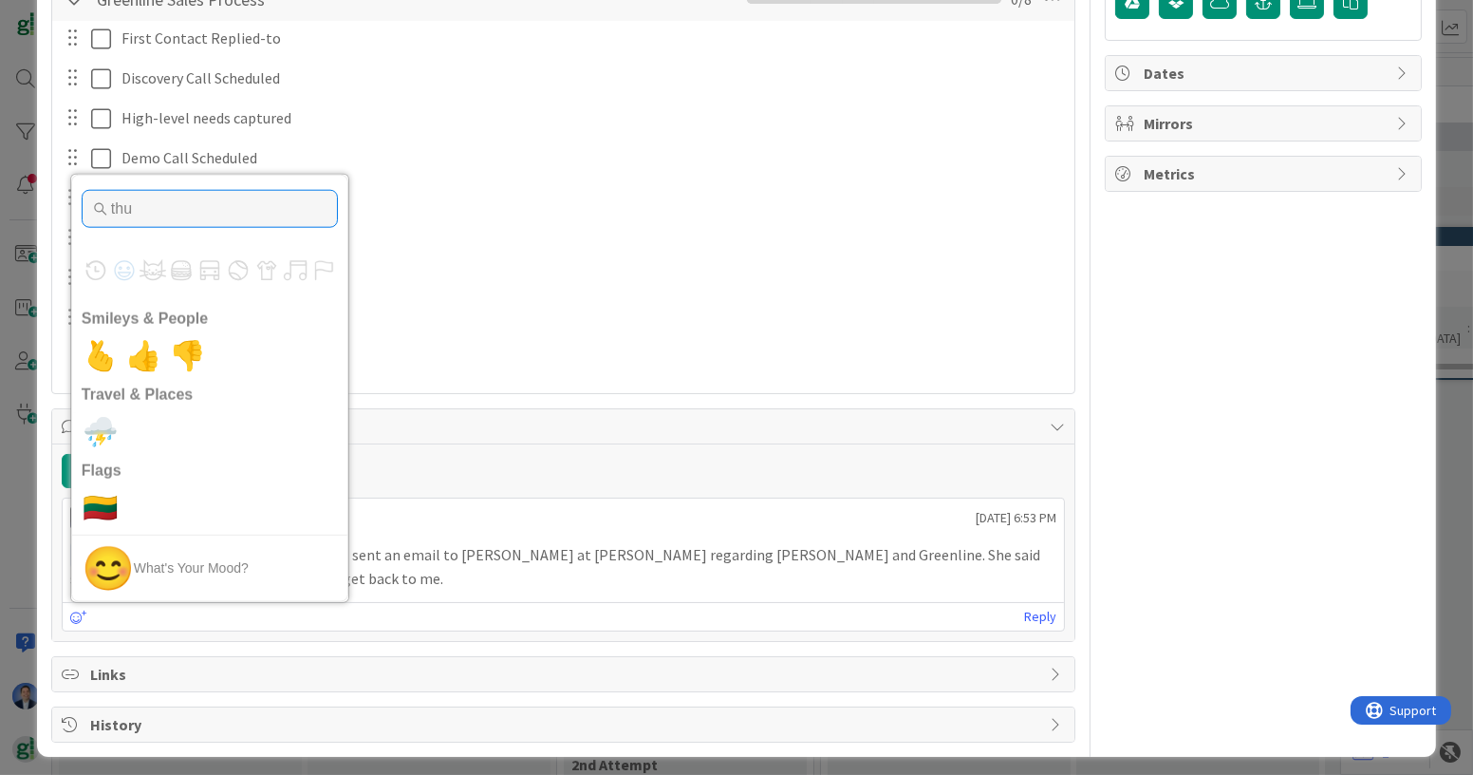
scroll to position [0, 0]
type input "thumb"
click at [145, 352] on span "👍" at bounding box center [143, 356] width 45 height 38
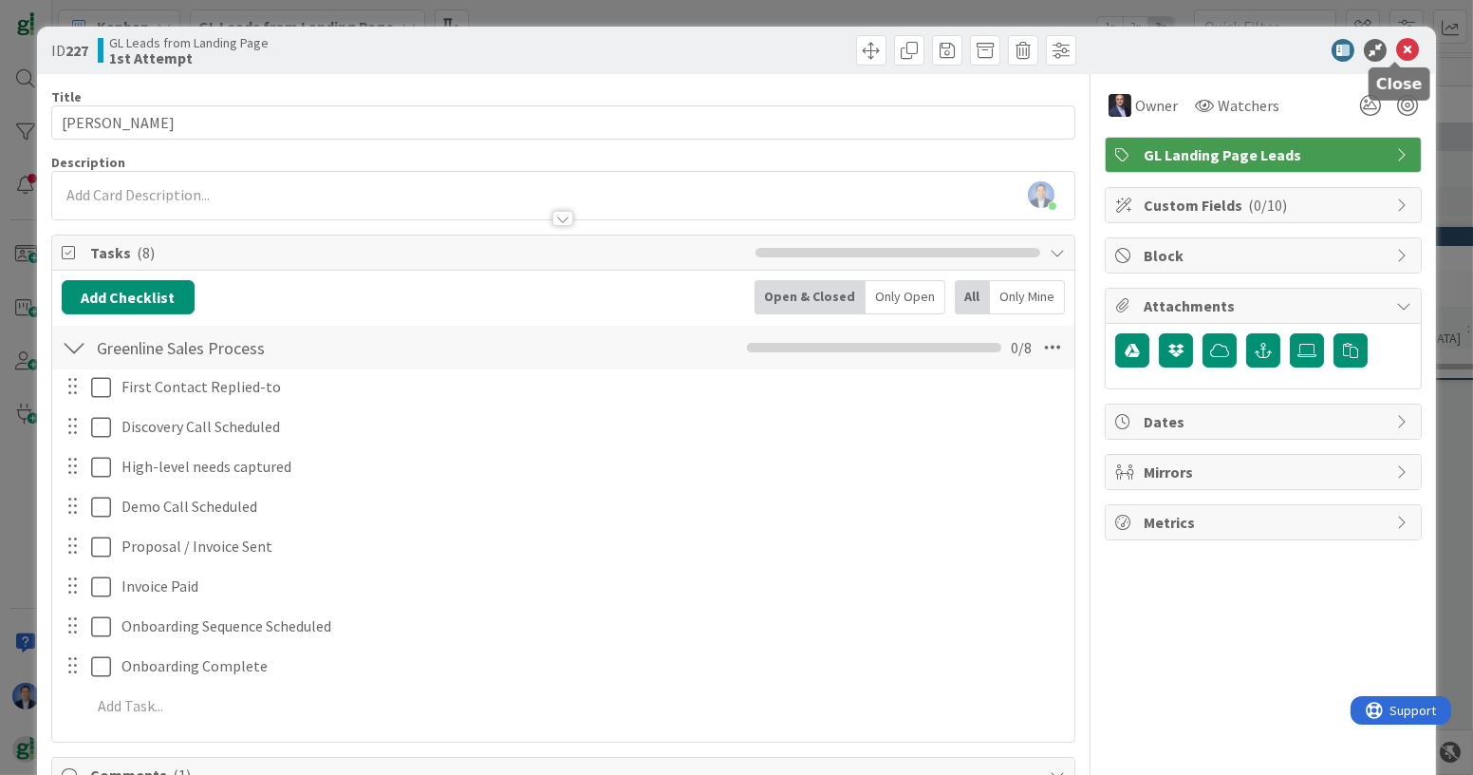
click at [1397, 45] on icon at bounding box center [1407, 50] width 23 height 23
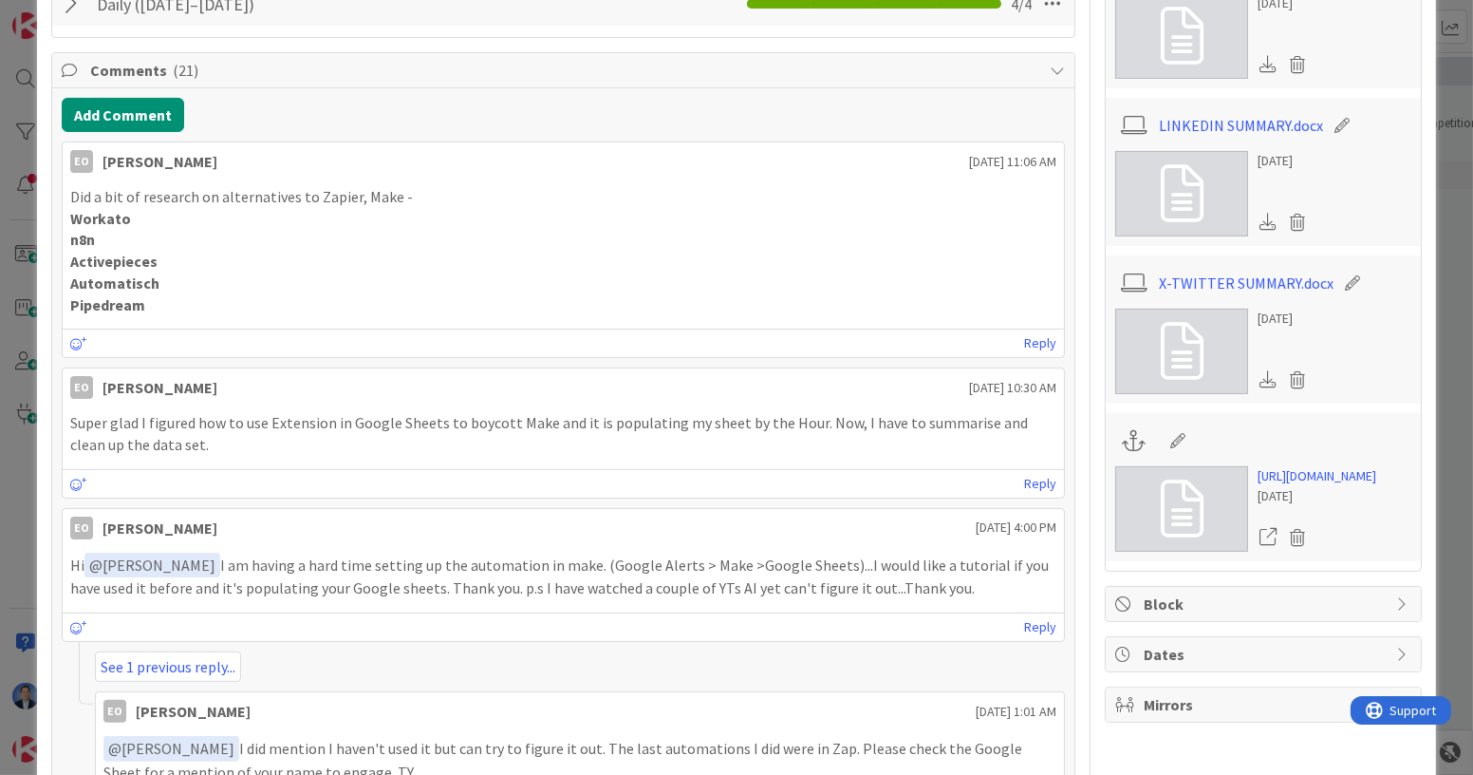
scroll to position [872, 0]
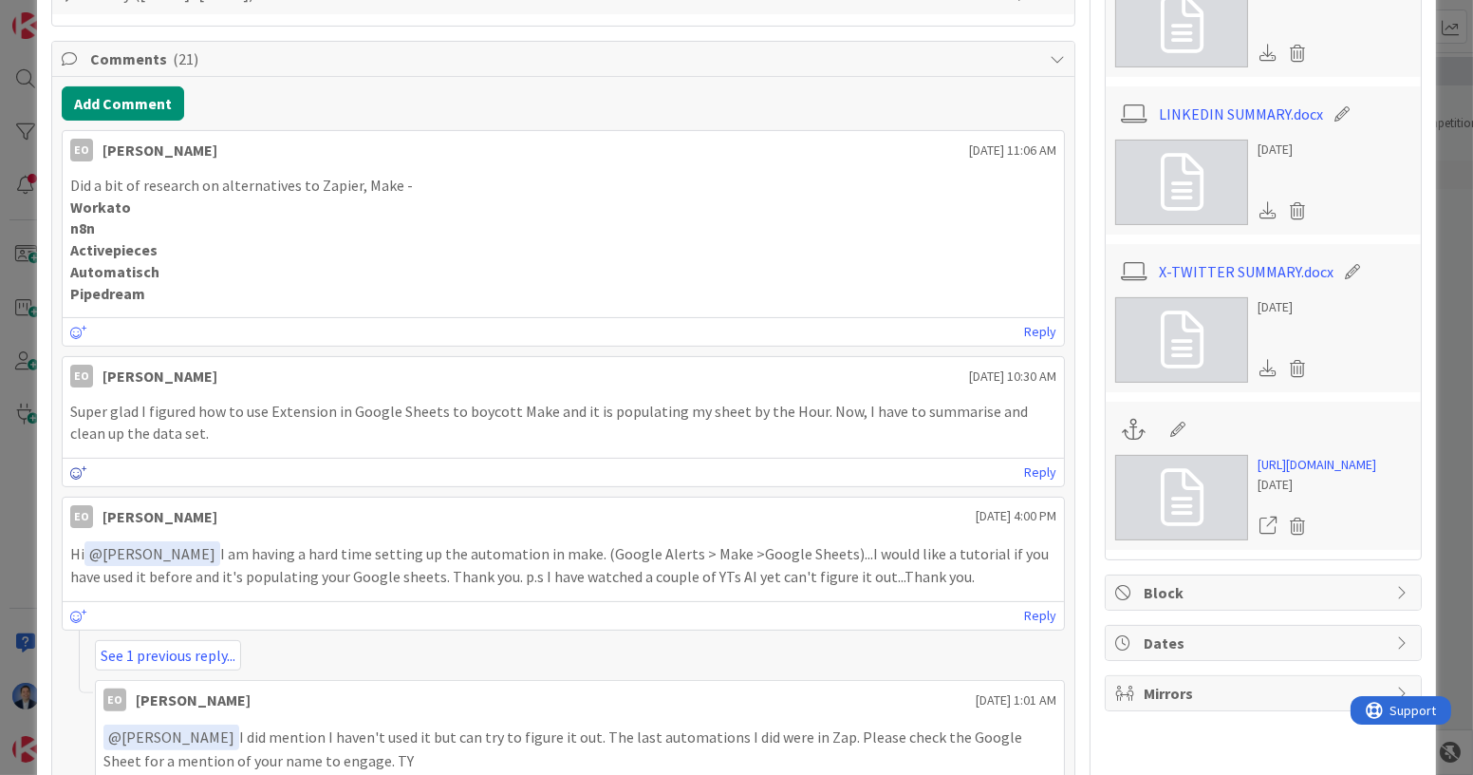
click at [74, 469] on icon at bounding box center [78, 472] width 17 height 13
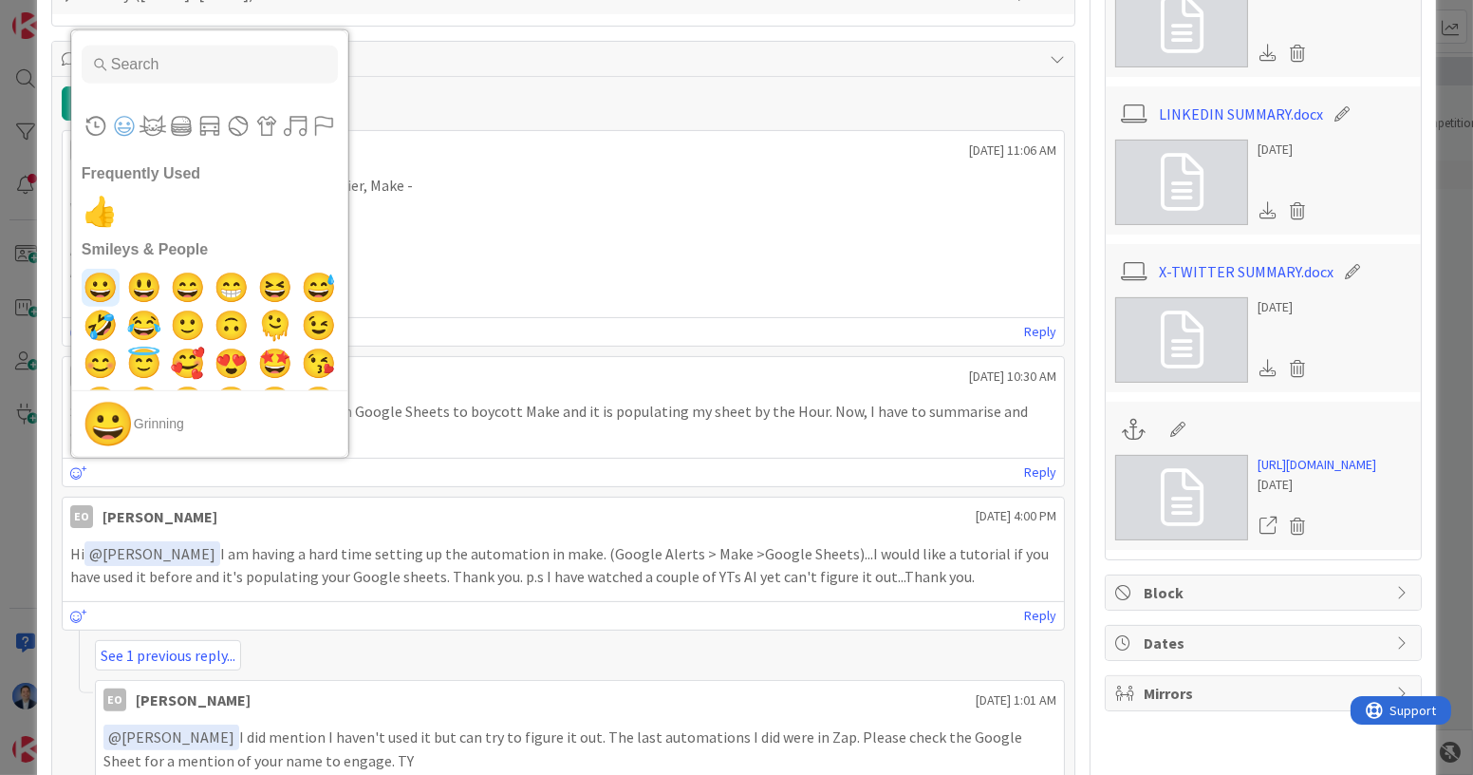
click at [95, 268] on span "😀" at bounding box center [100, 287] width 45 height 38
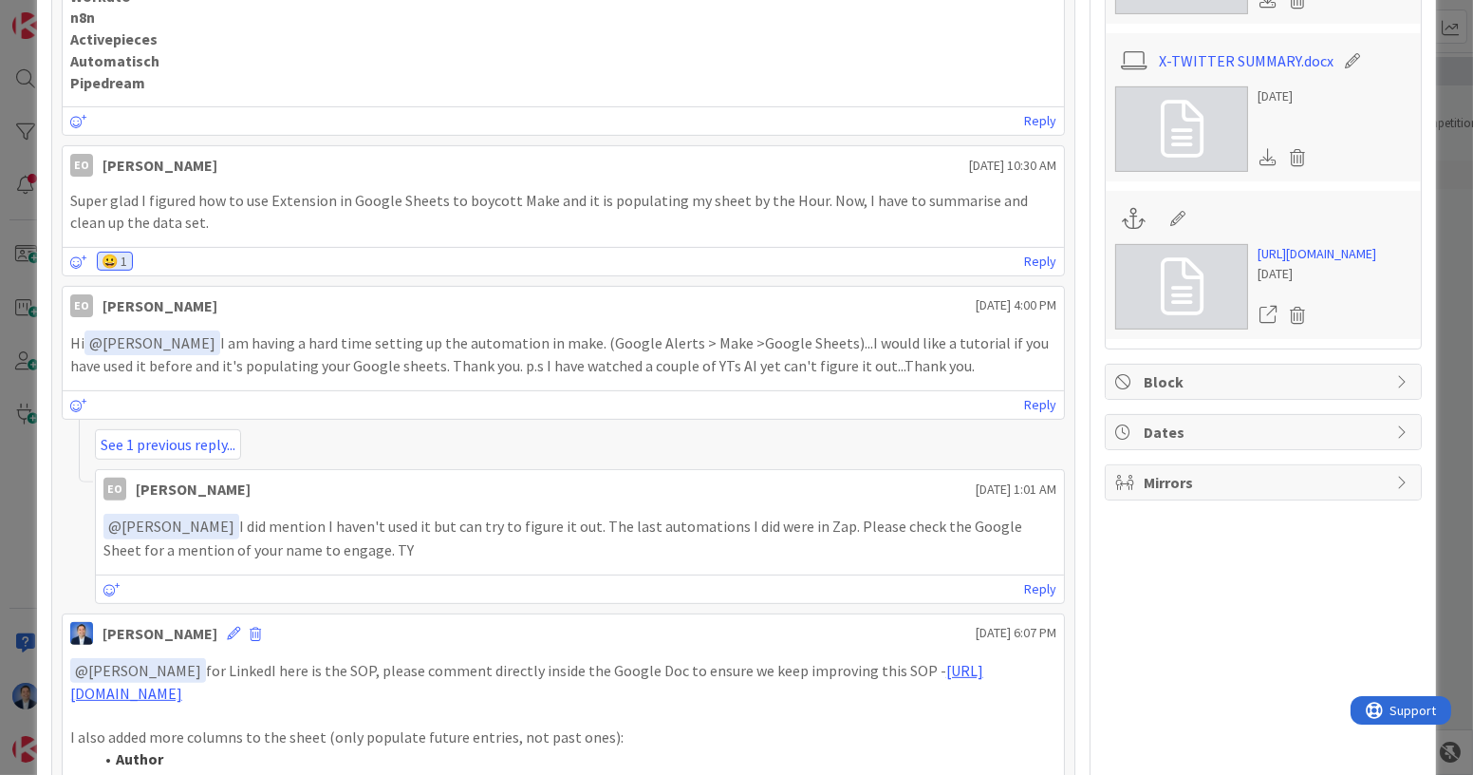
scroll to position [1081, 0]
click at [1034, 579] on link "Reply" at bounding box center [1040, 591] width 32 height 24
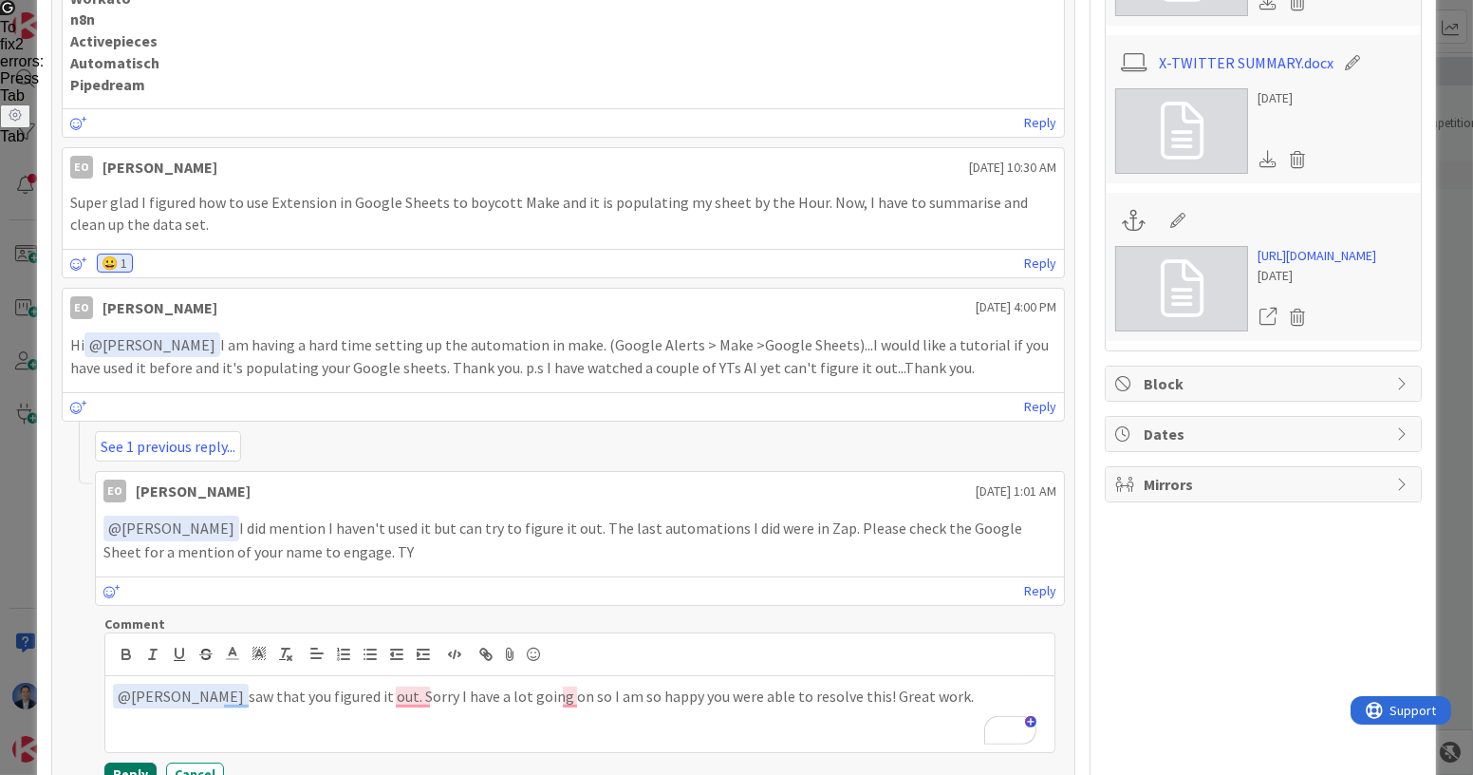
click at [129, 762] on button "Reply" at bounding box center [130, 773] width 52 height 23
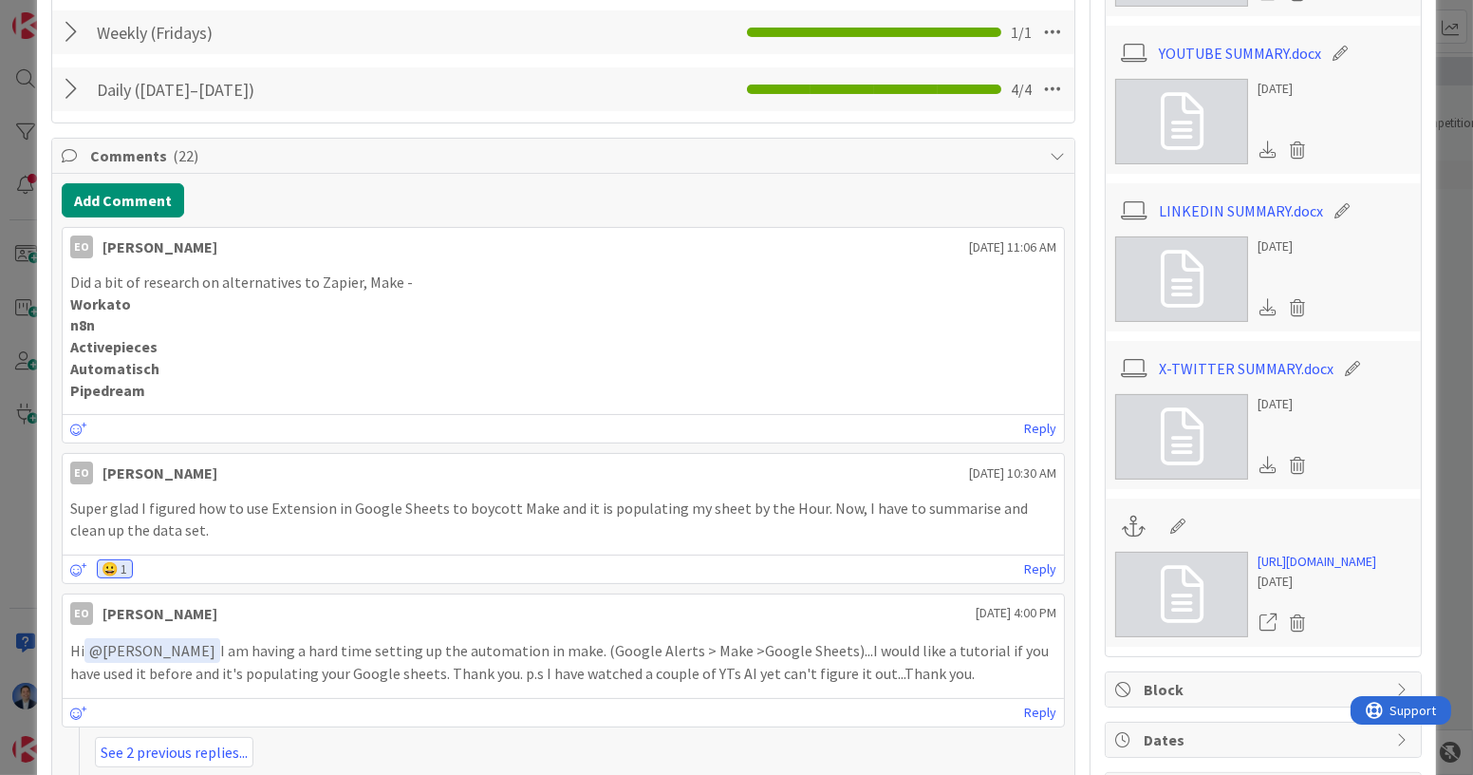
scroll to position [714, 0]
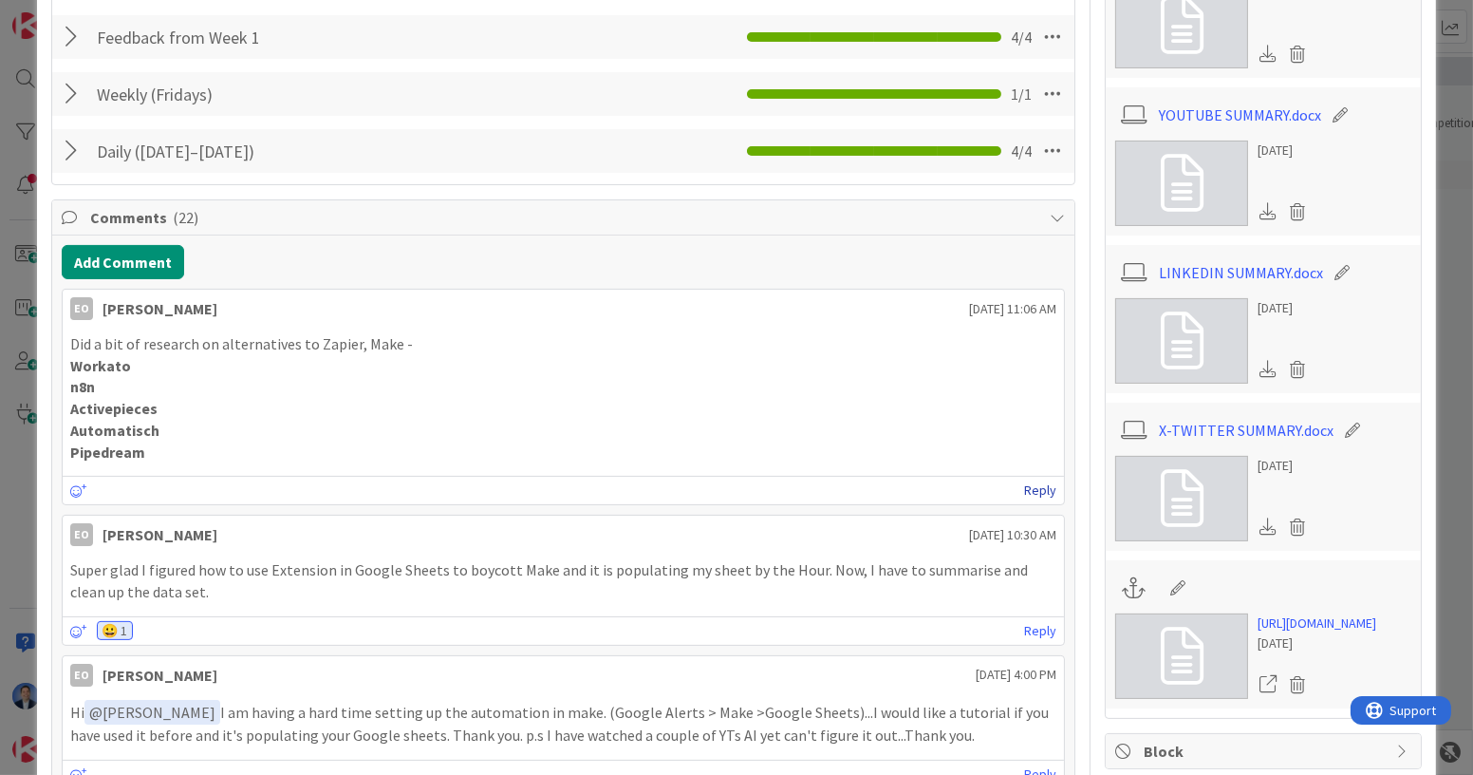
click at [1028, 482] on link "Reply" at bounding box center [1040, 490] width 32 height 24
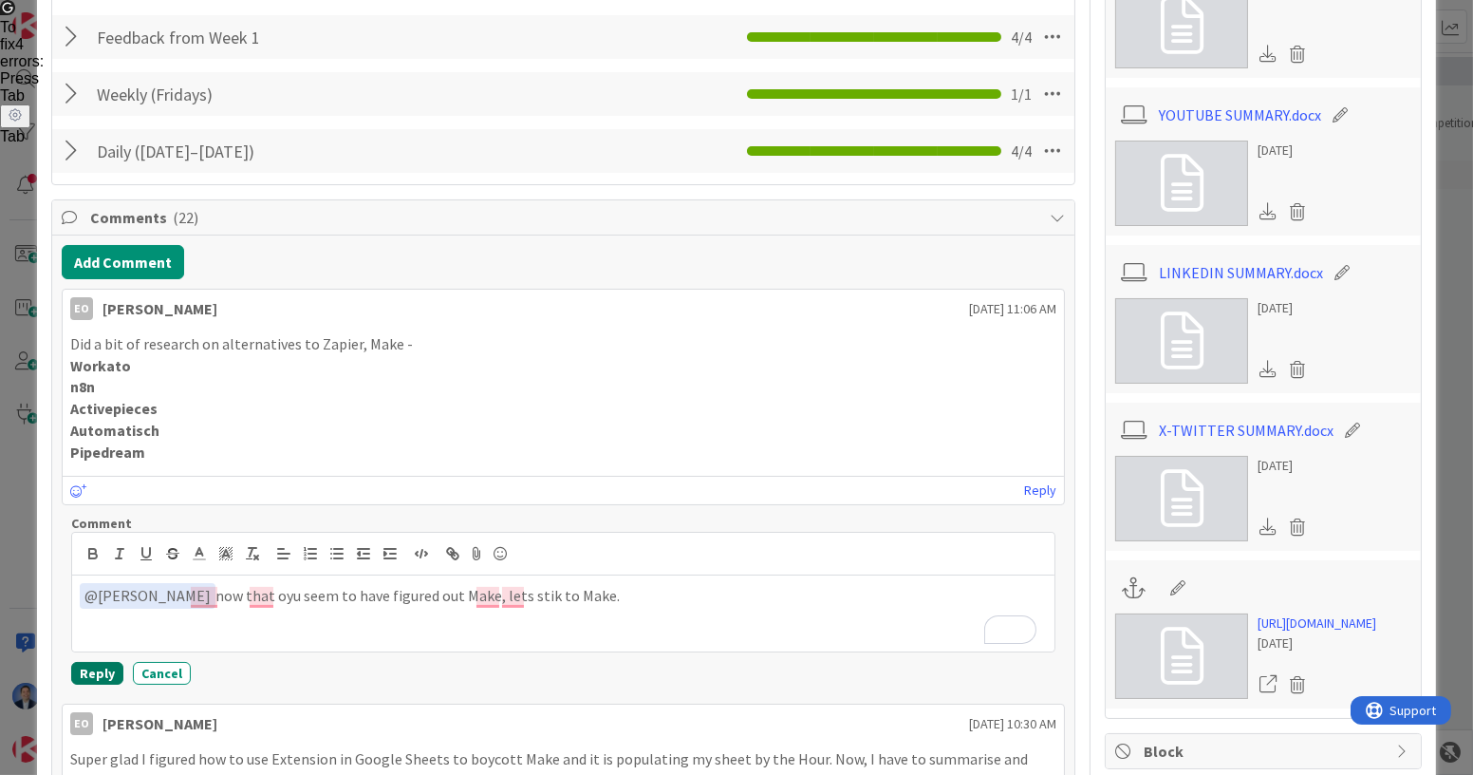
click at [96, 670] on button "Reply" at bounding box center [97, 673] width 52 height 23
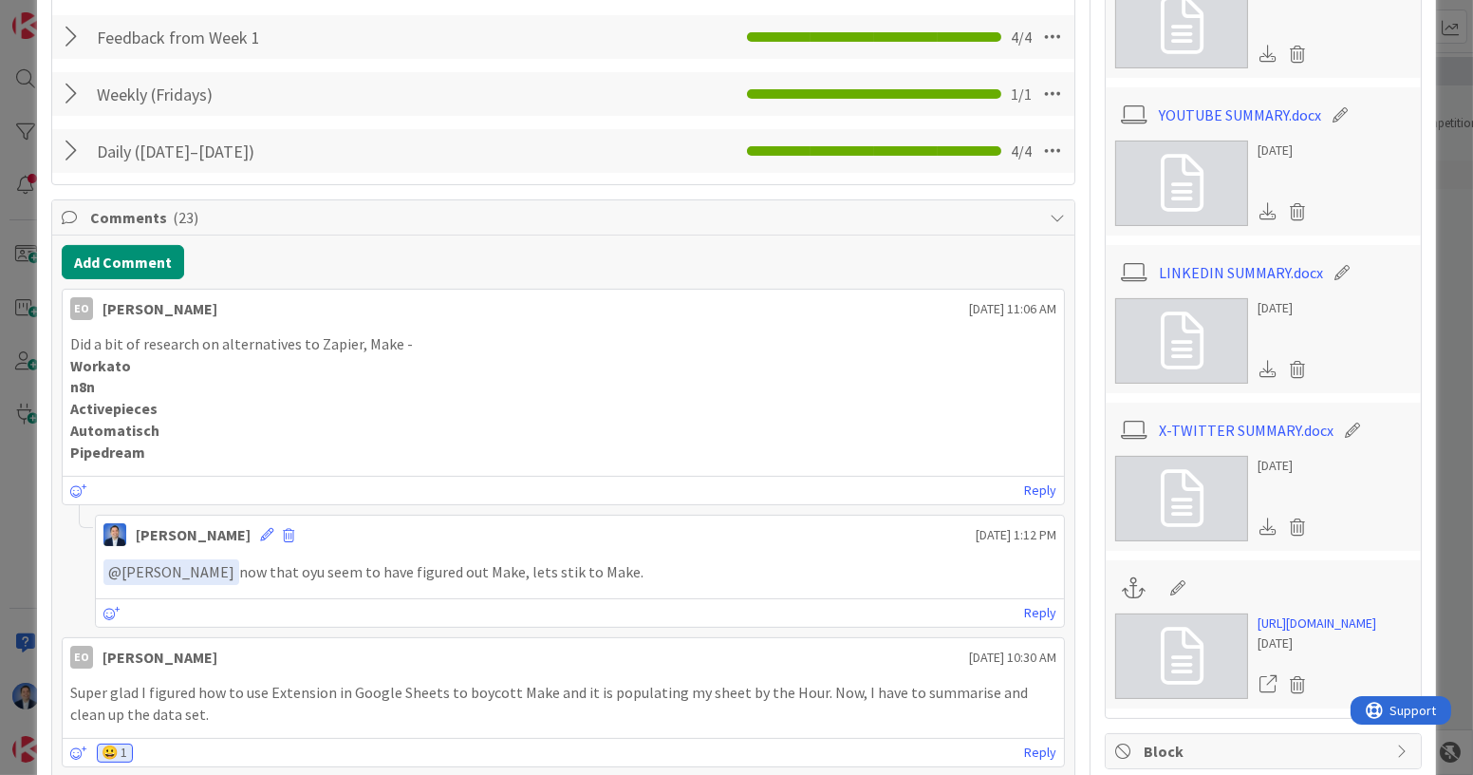
scroll to position [0, 0]
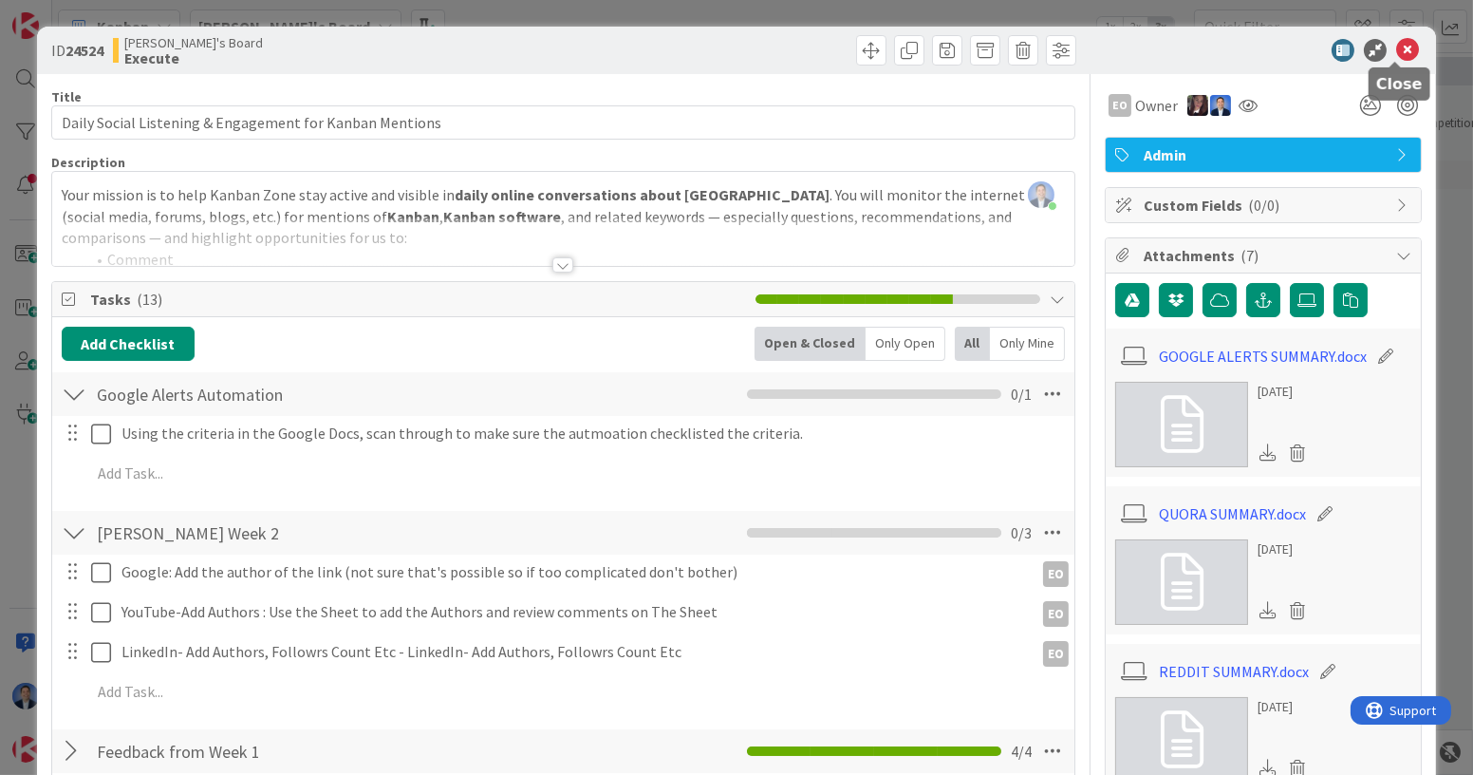
click at [1397, 49] on icon at bounding box center [1407, 50] width 23 height 23
